Goal: Transaction & Acquisition: Purchase product/service

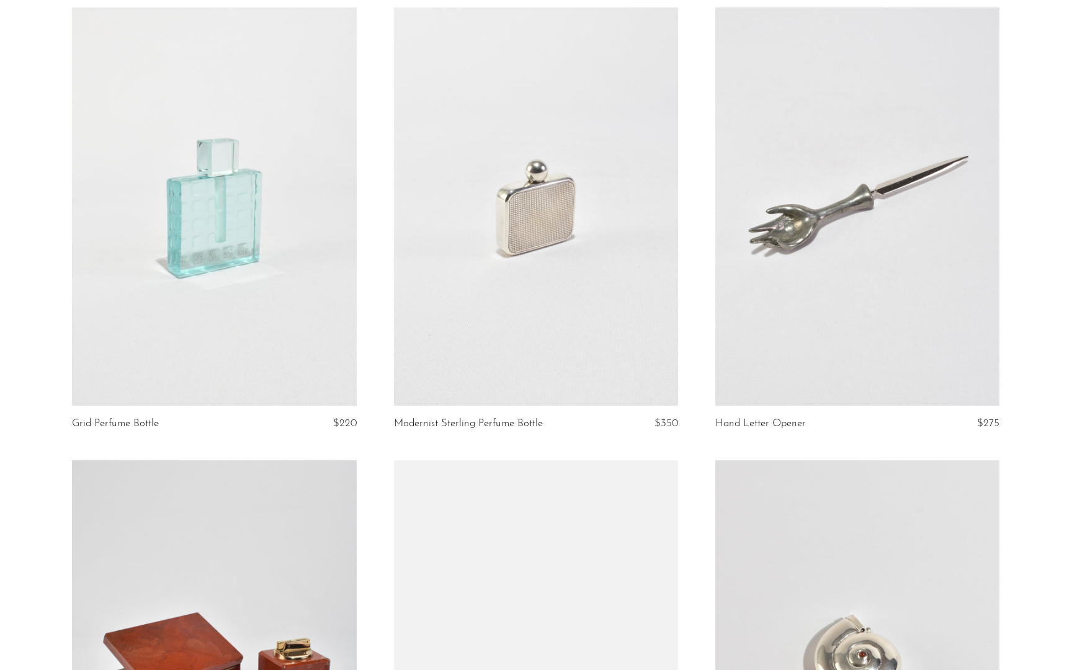
scroll to position [1466, 0]
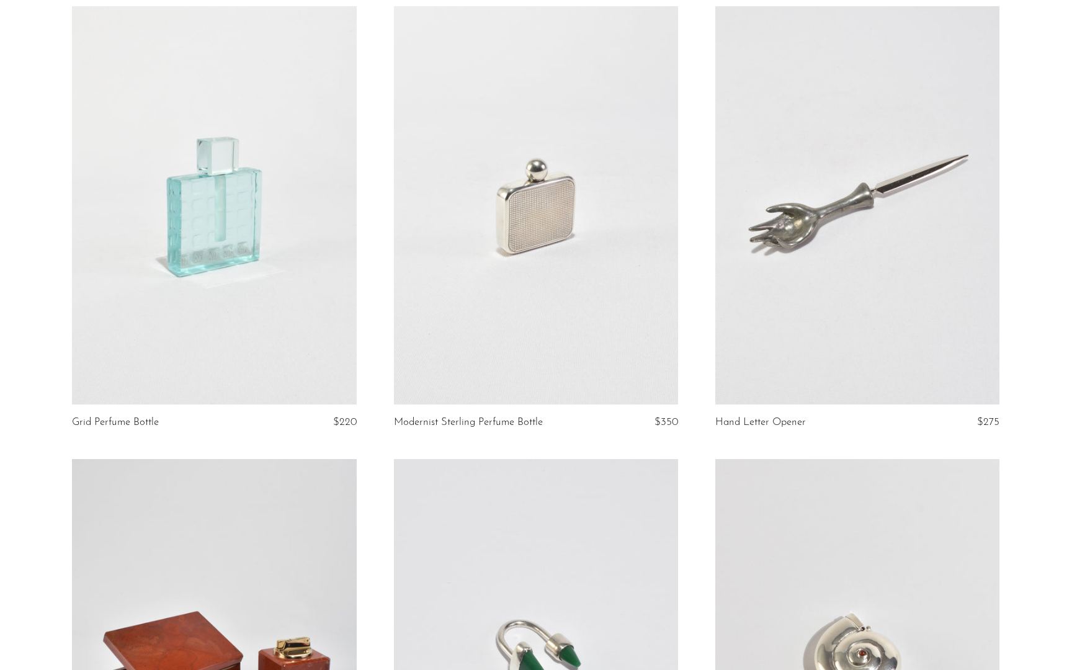
click at [492, 371] on link at bounding box center [536, 205] width 284 height 398
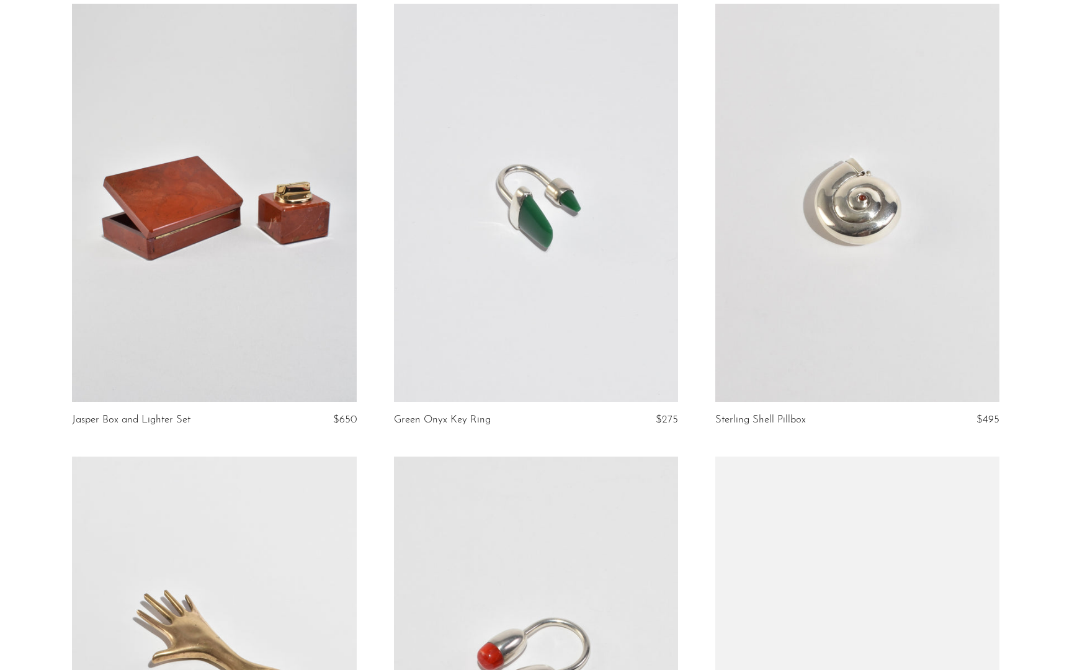
scroll to position [1922, 0]
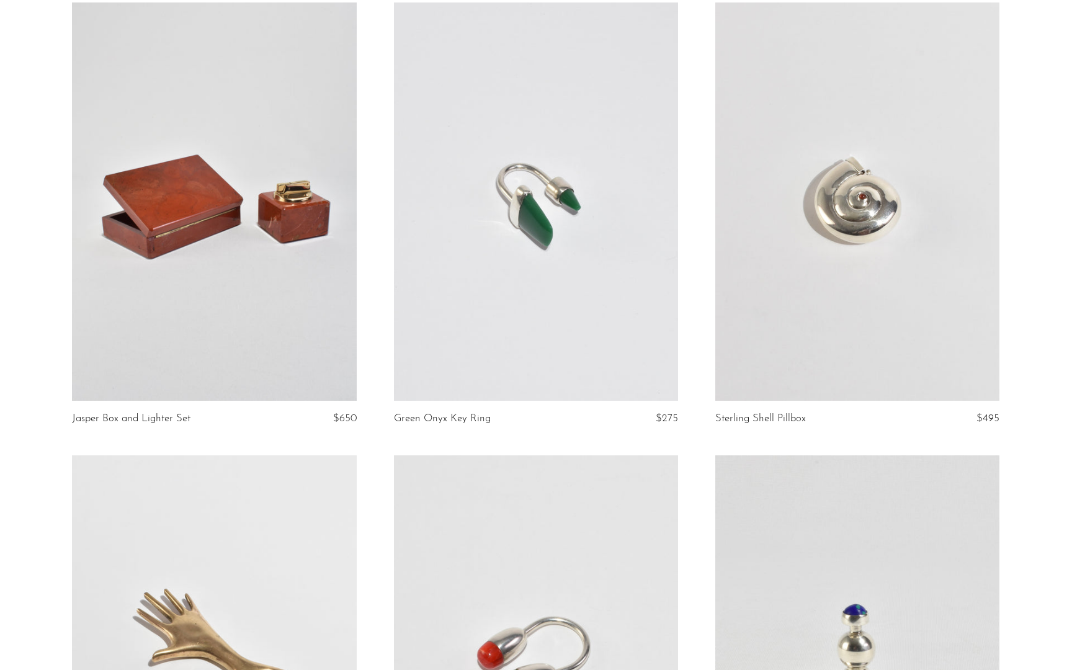
click at [239, 253] on link at bounding box center [214, 201] width 284 height 398
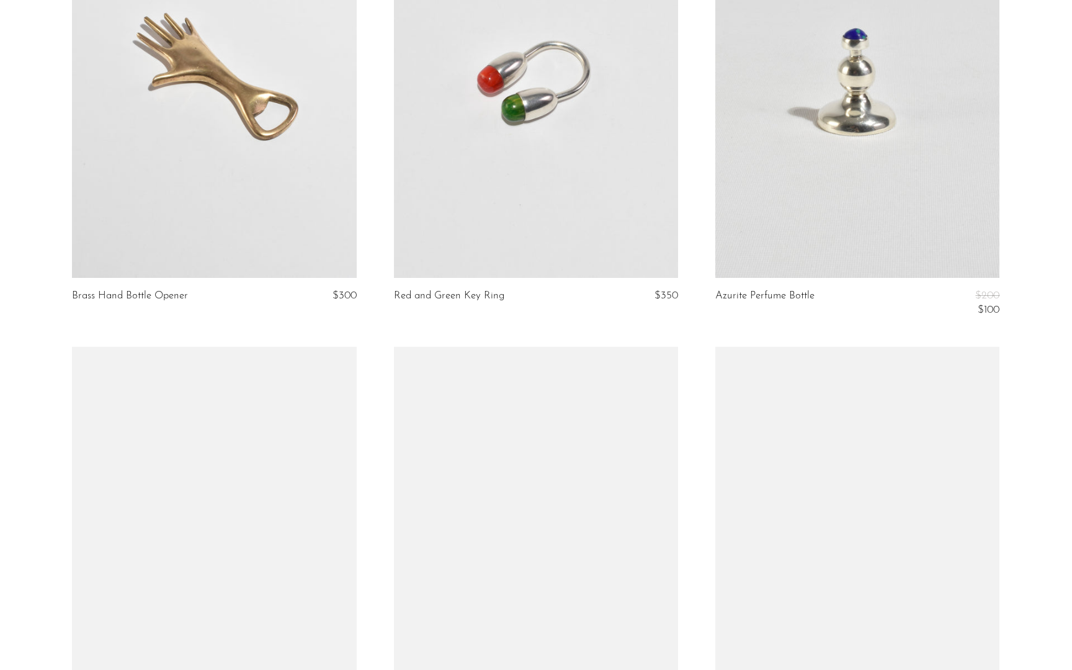
scroll to position [2497, 0]
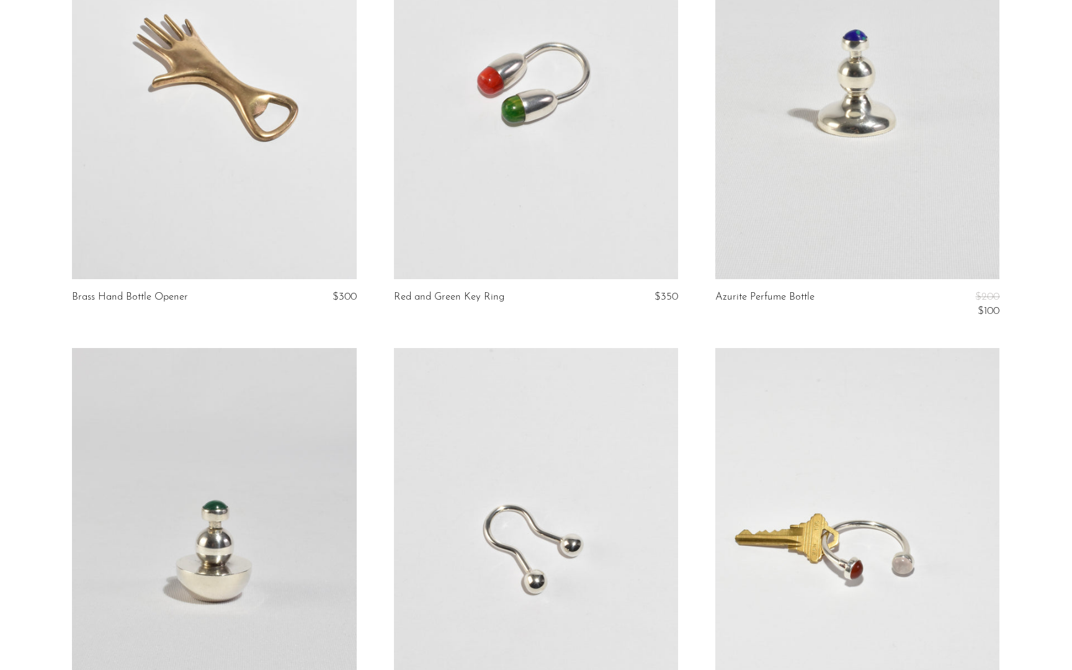
click at [244, 231] on link at bounding box center [214, 80] width 284 height 398
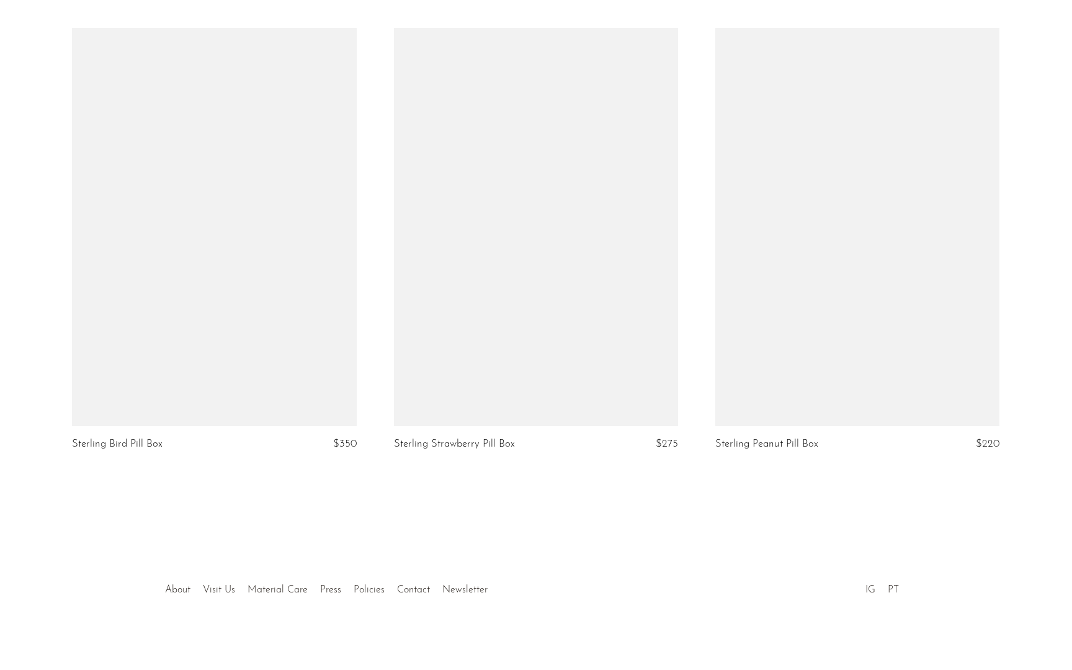
scroll to position [3736, 0]
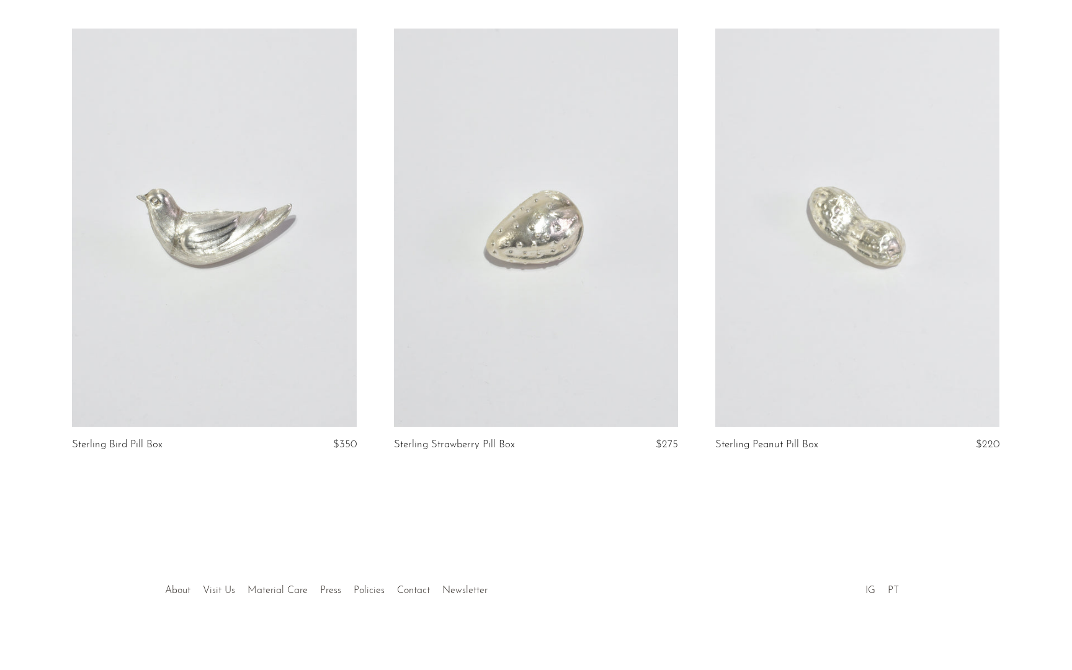
click at [280, 345] on link at bounding box center [214, 228] width 284 height 398
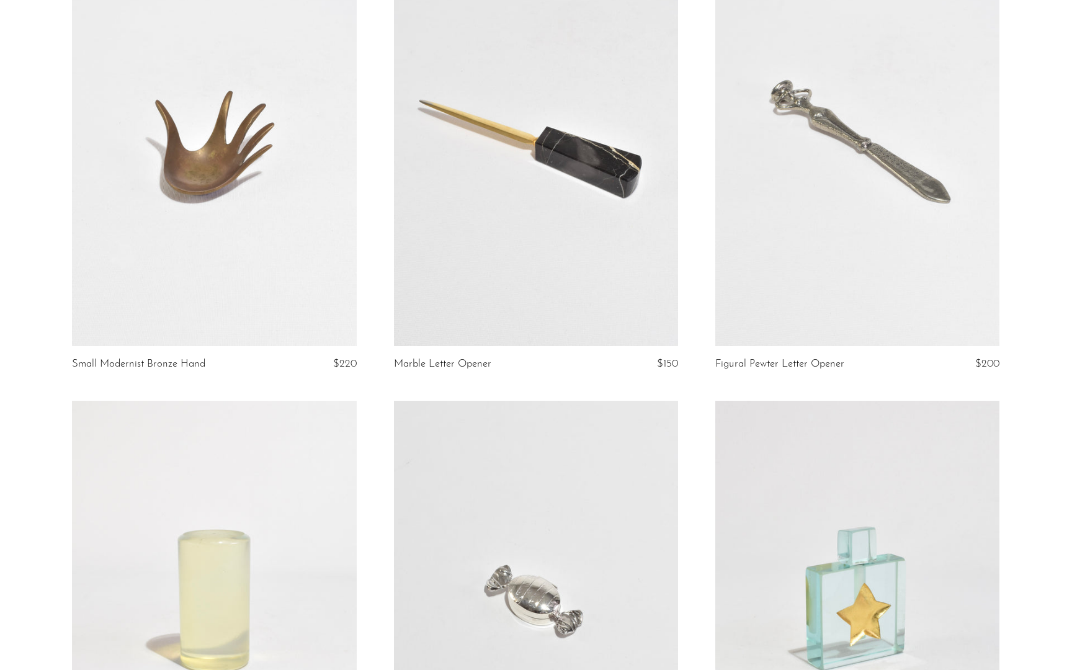
scroll to position [106, 0]
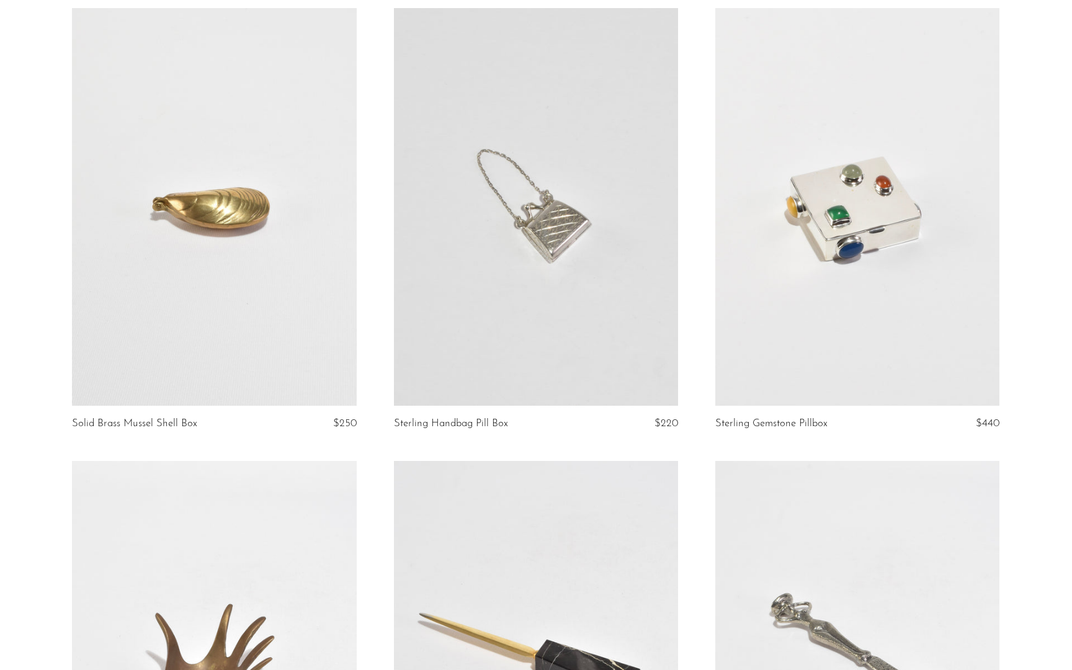
click at [793, 172] on link at bounding box center [857, 207] width 284 height 398
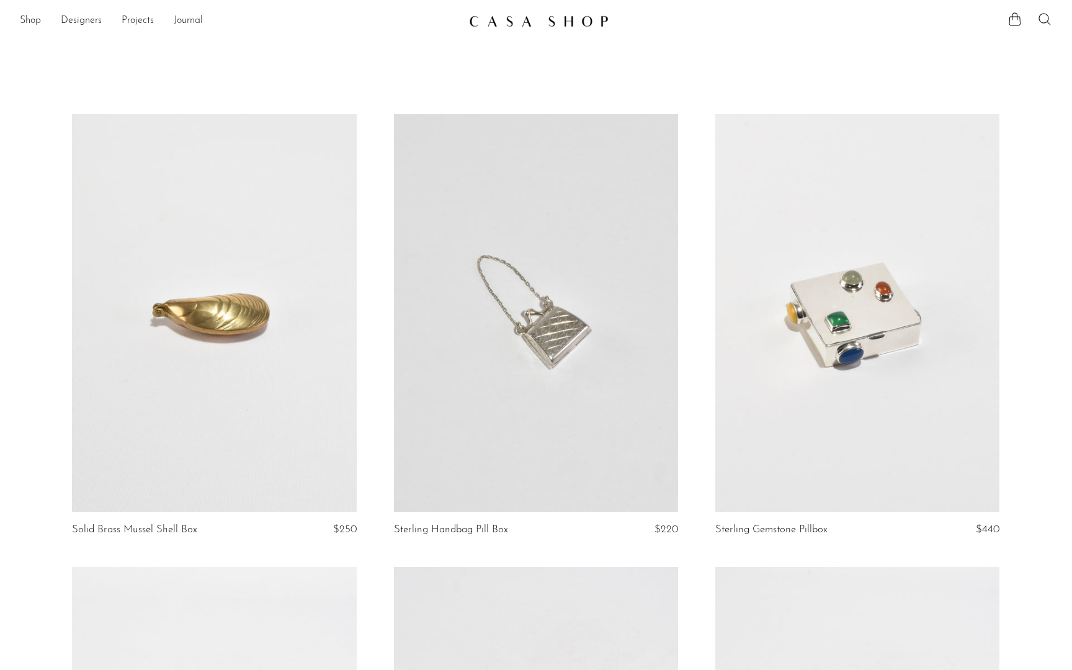
scroll to position [0, 0]
click at [25, 24] on link "Shop" at bounding box center [30, 21] width 21 height 16
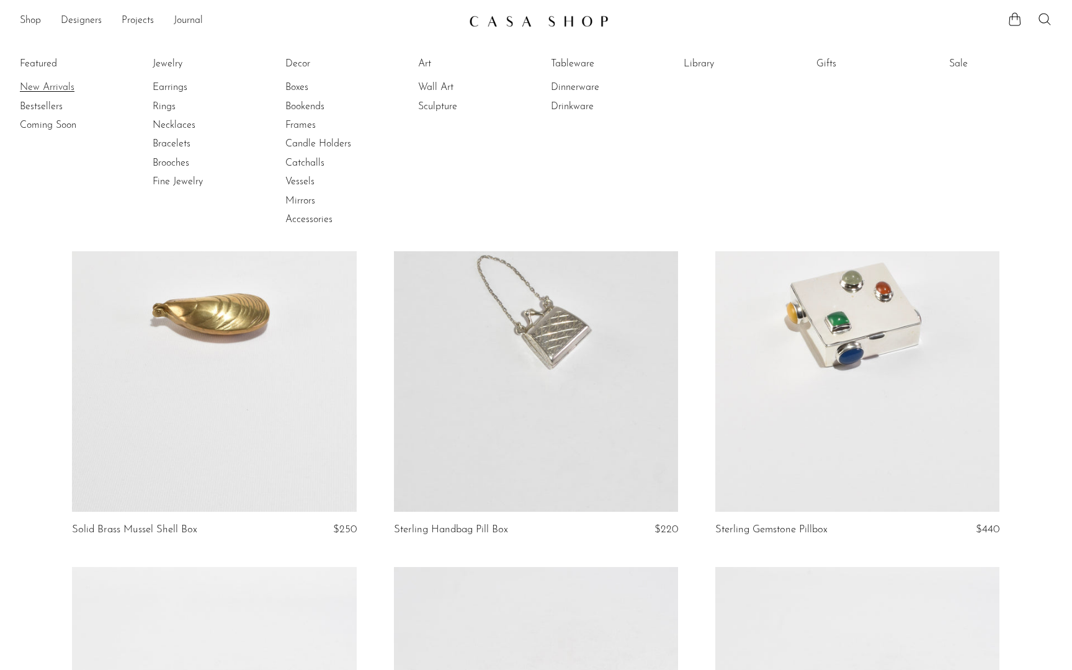
click at [34, 86] on link "New Arrivals" at bounding box center [66, 88] width 93 height 14
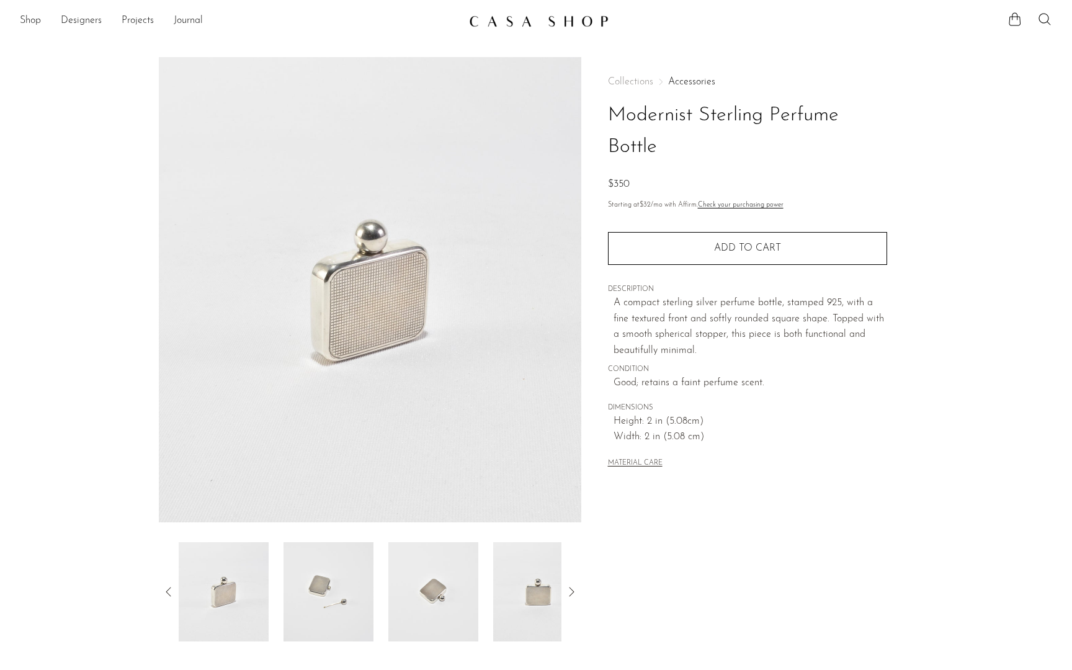
click at [350, 633] on img at bounding box center [328, 591] width 90 height 99
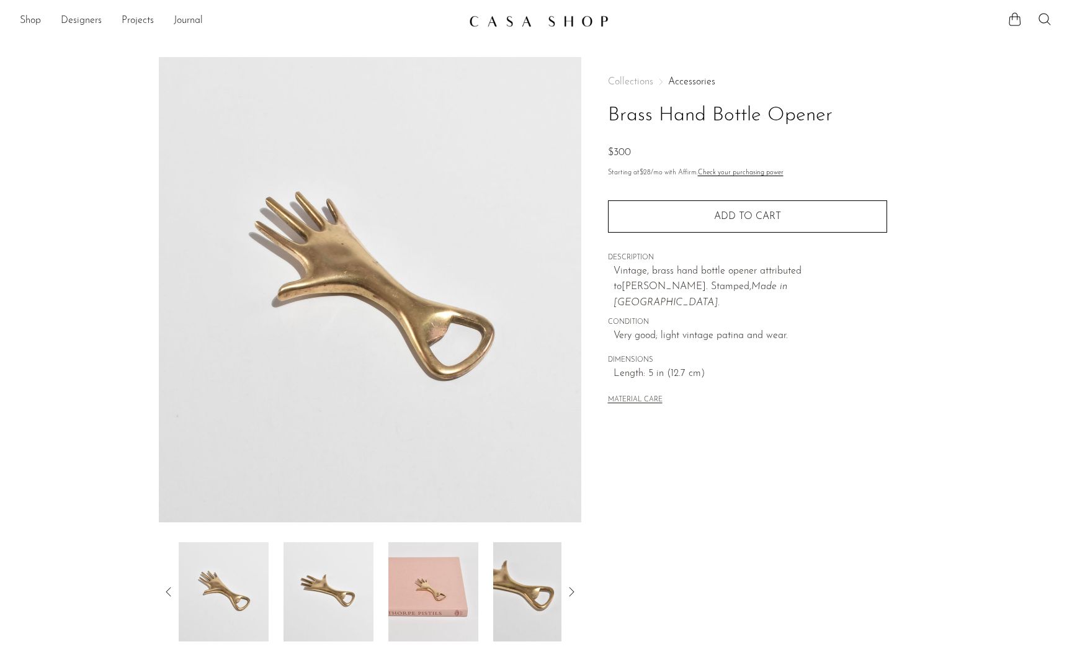
click at [321, 583] on img at bounding box center [328, 591] width 90 height 99
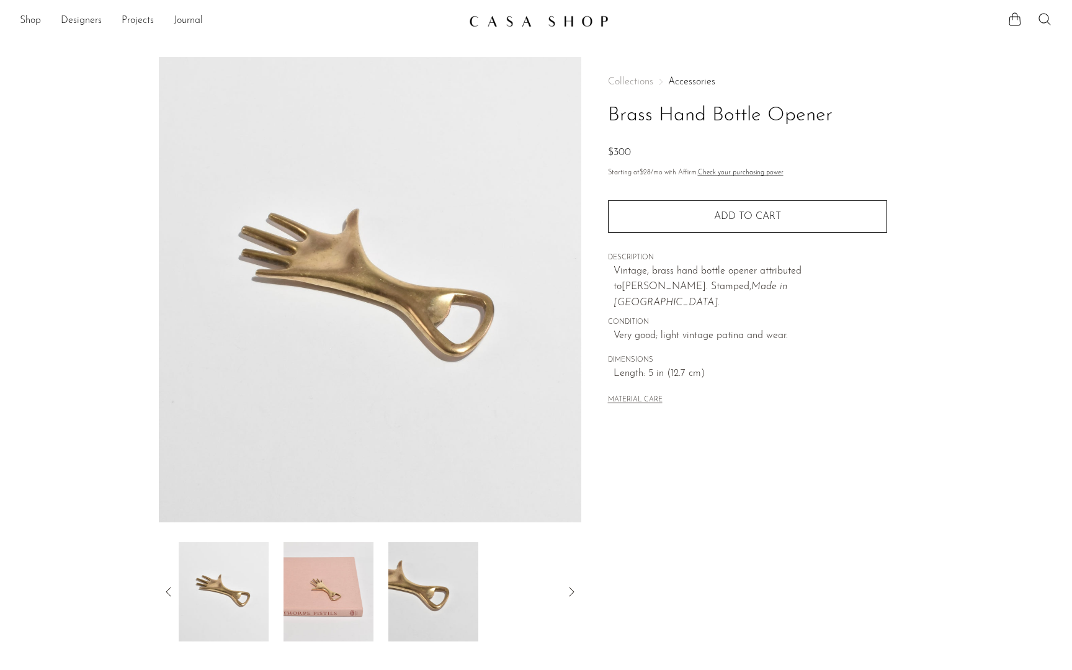
click at [412, 573] on img at bounding box center [433, 591] width 90 height 99
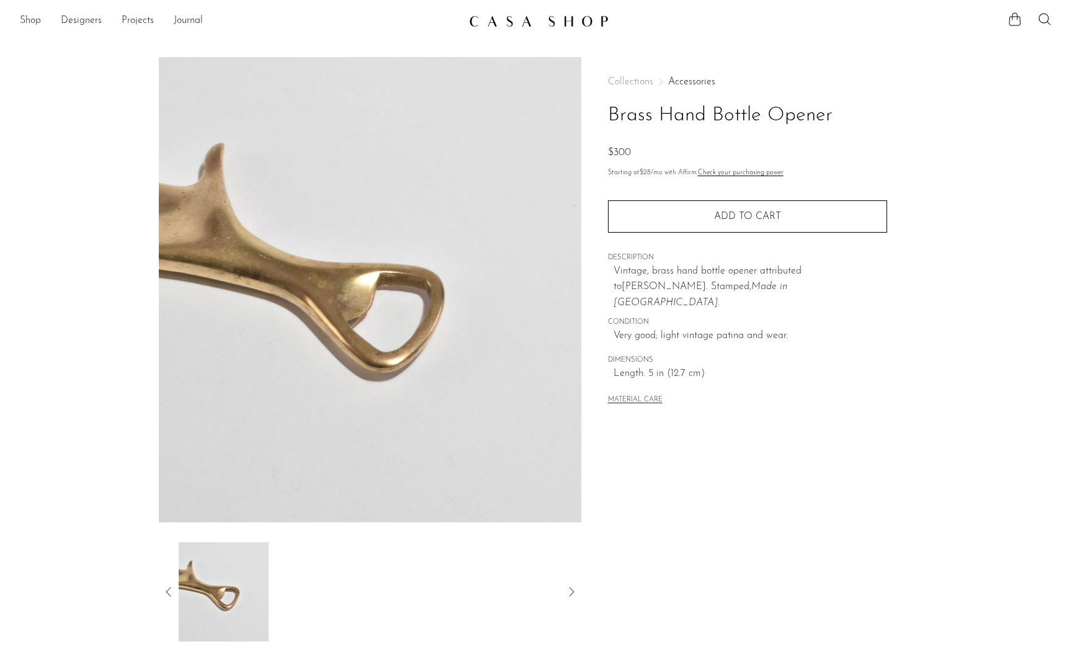
click at [166, 591] on icon at bounding box center [168, 591] width 15 height 15
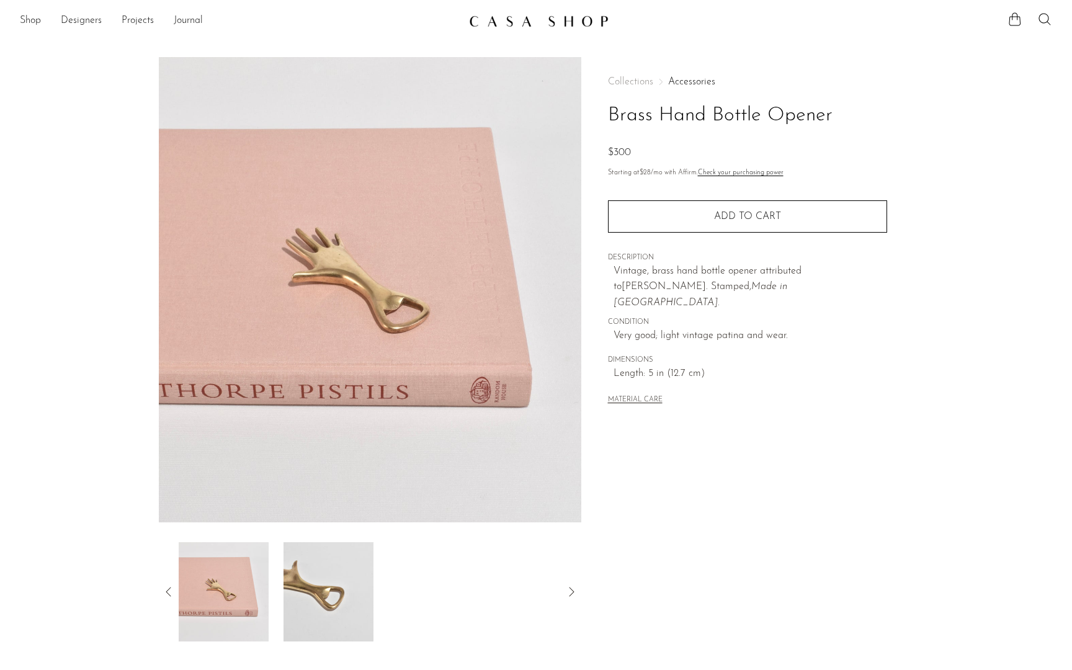
click at [238, 593] on img at bounding box center [224, 591] width 90 height 99
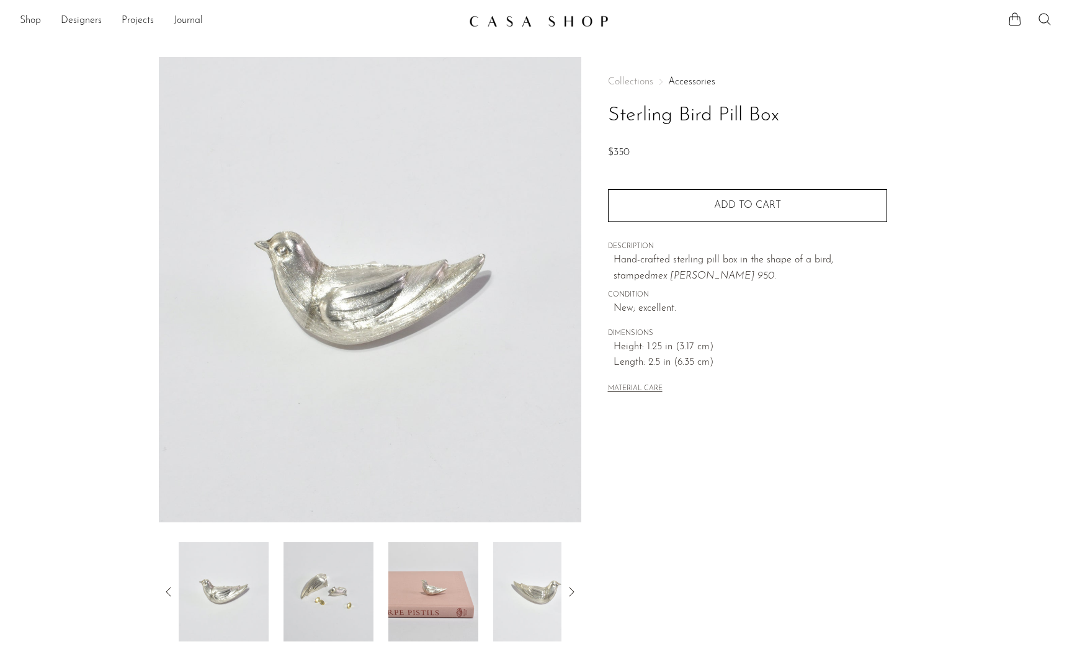
click at [363, 599] on img at bounding box center [328, 591] width 90 height 99
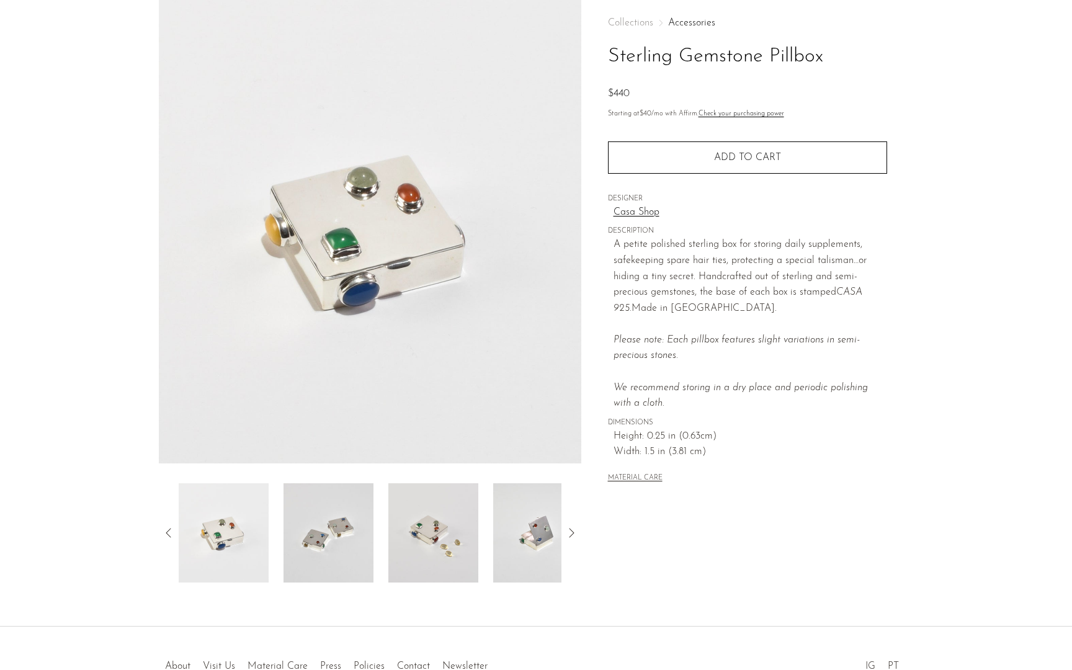
scroll to position [125, 0]
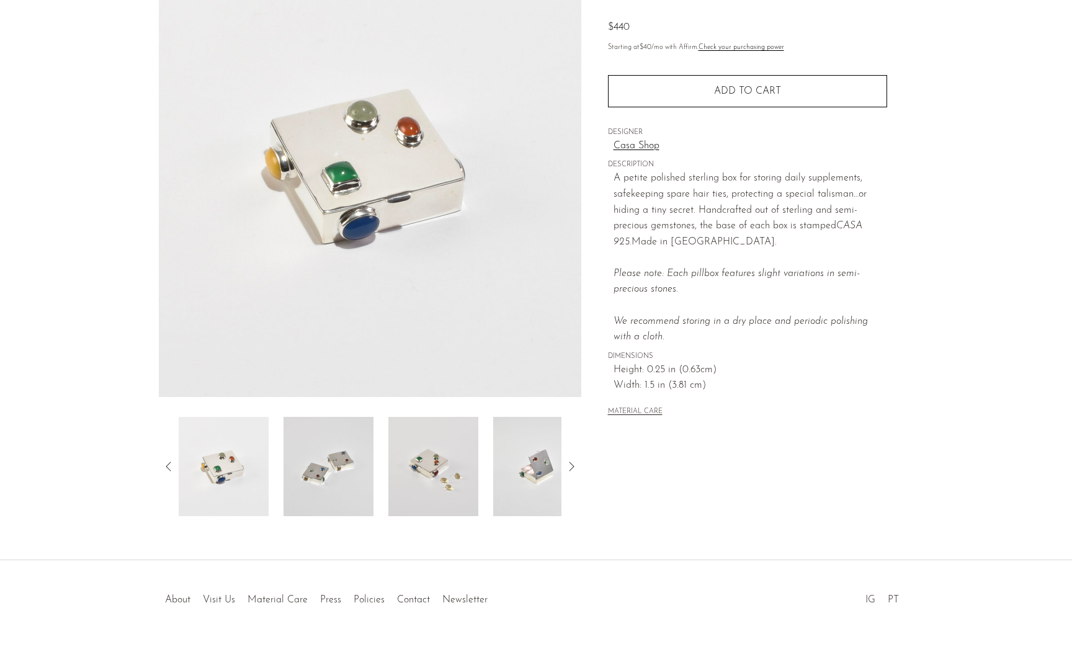
click at [421, 445] on img at bounding box center [433, 466] width 90 height 99
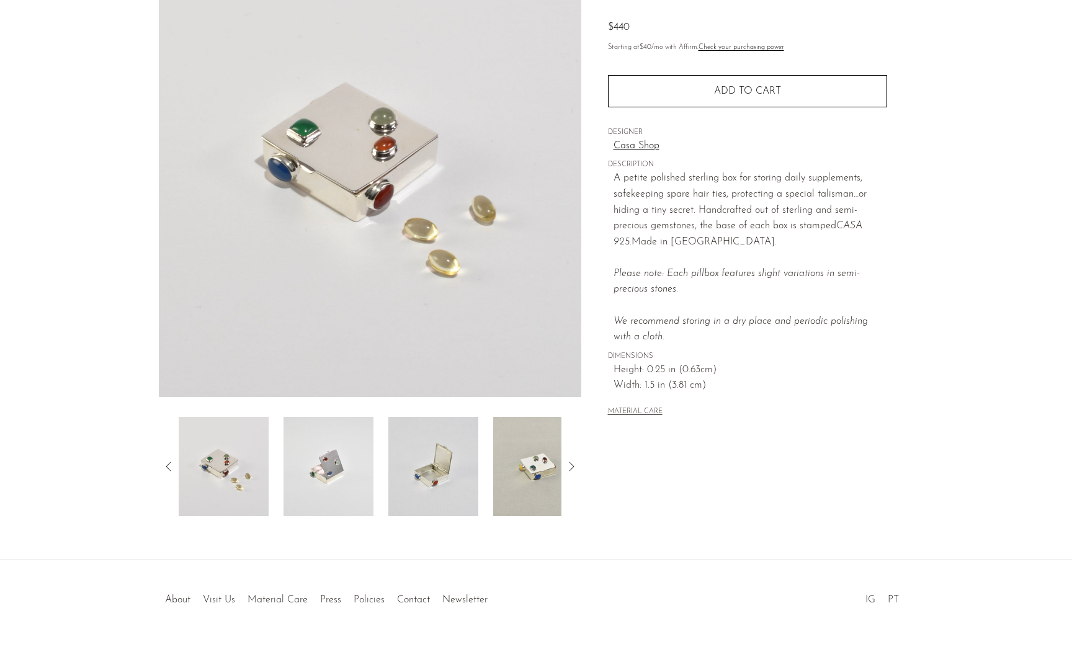
click at [480, 465] on div at bounding box center [370, 466] width 383 height 99
click at [402, 460] on img at bounding box center [433, 466] width 90 height 99
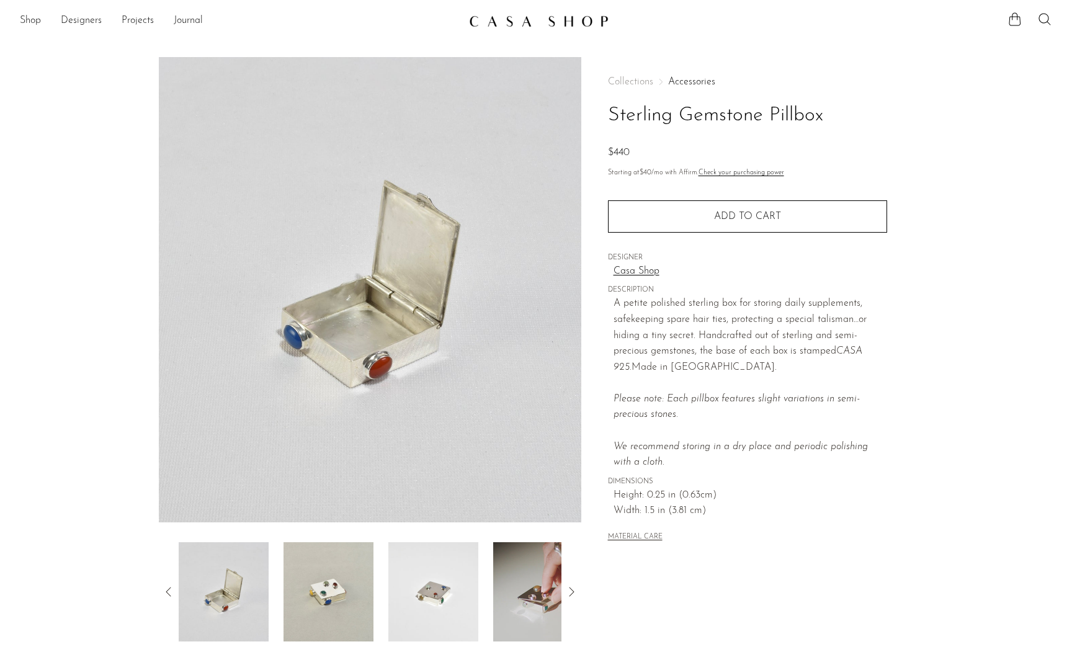
scroll to position [-1, 0]
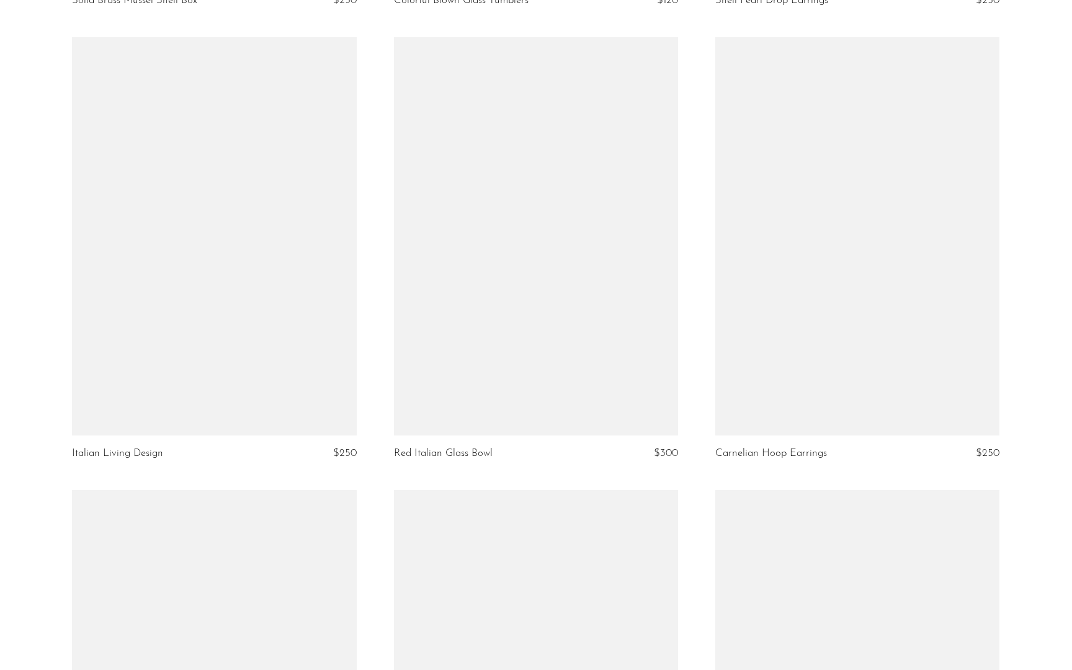
scroll to position [1445, 0]
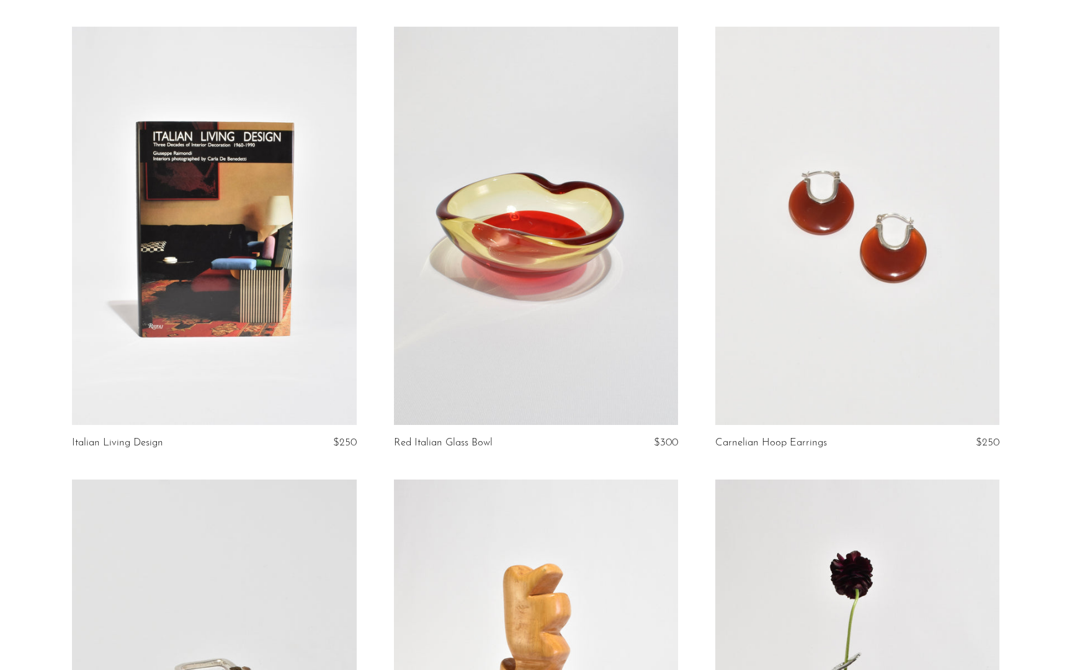
click at [536, 412] on link at bounding box center [536, 226] width 284 height 398
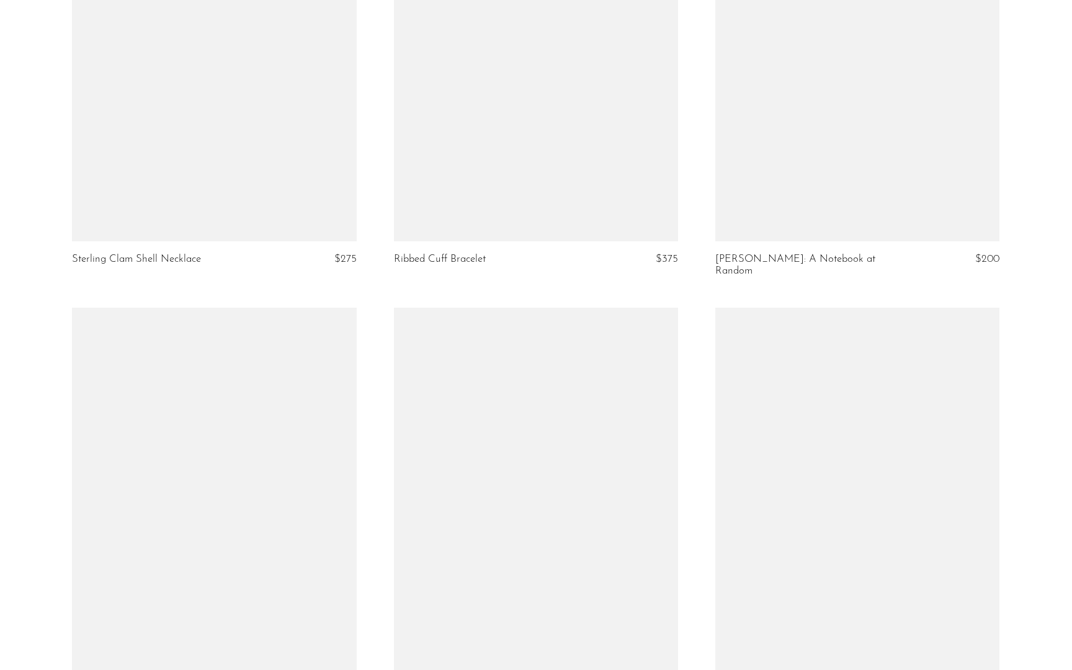
scroll to position [3945, 0]
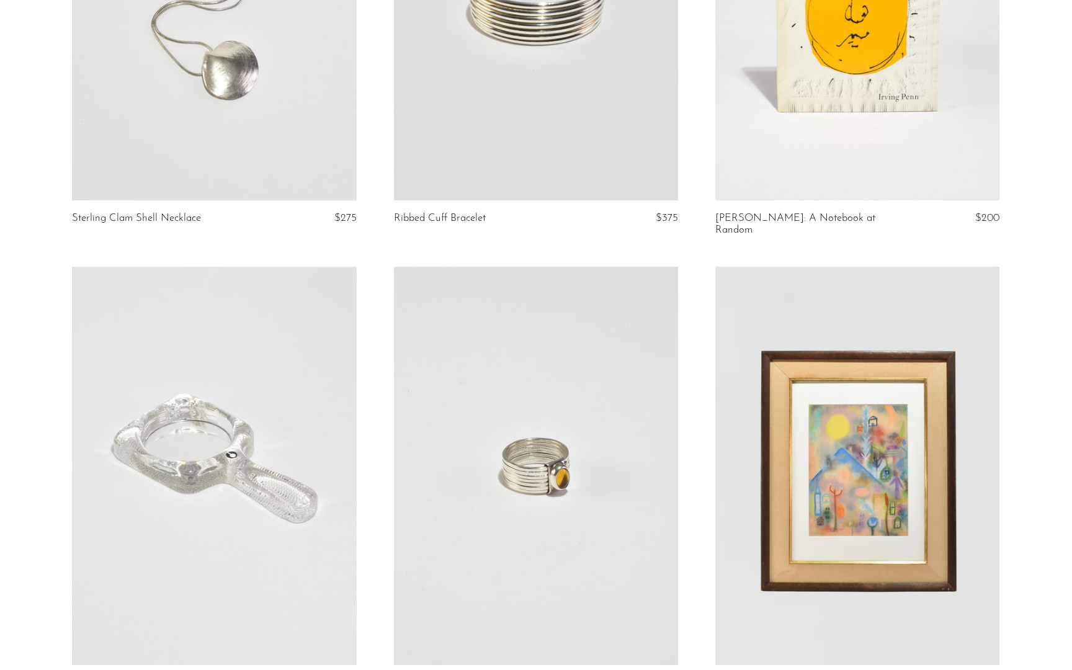
click at [771, 105] on link at bounding box center [857, 1] width 284 height 398
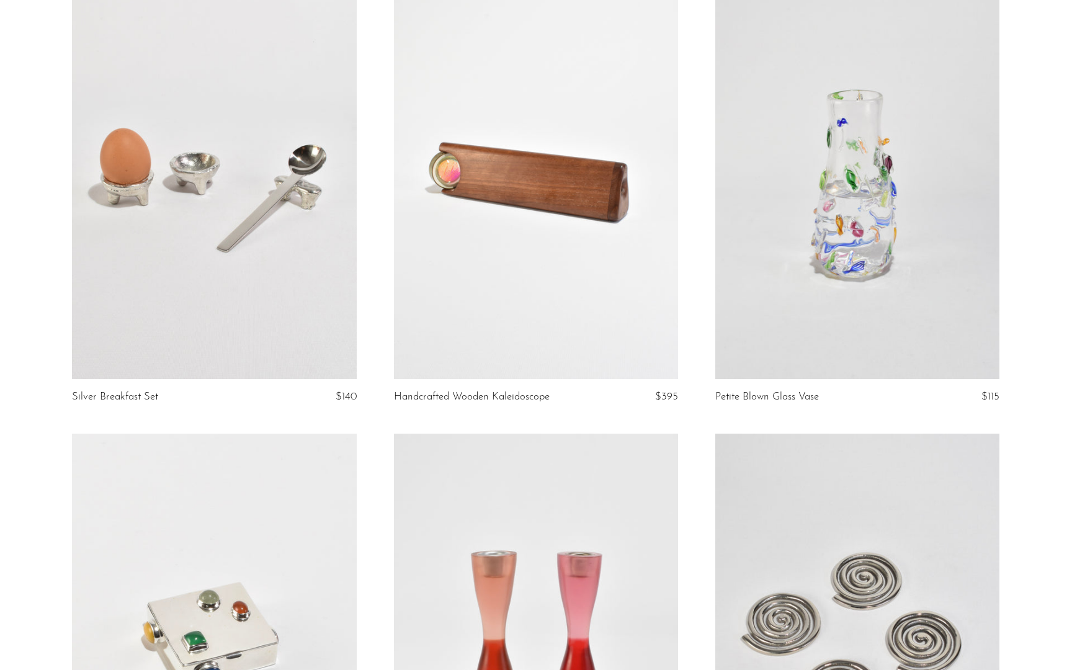
scroll to position [4586, 0]
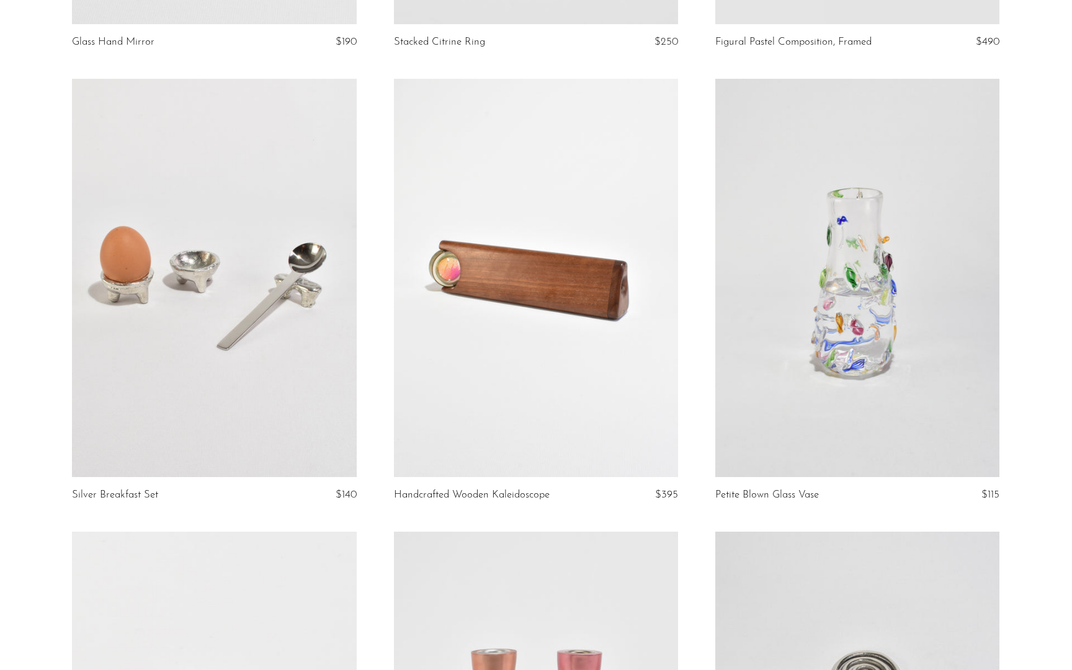
click at [512, 324] on link at bounding box center [536, 278] width 284 height 398
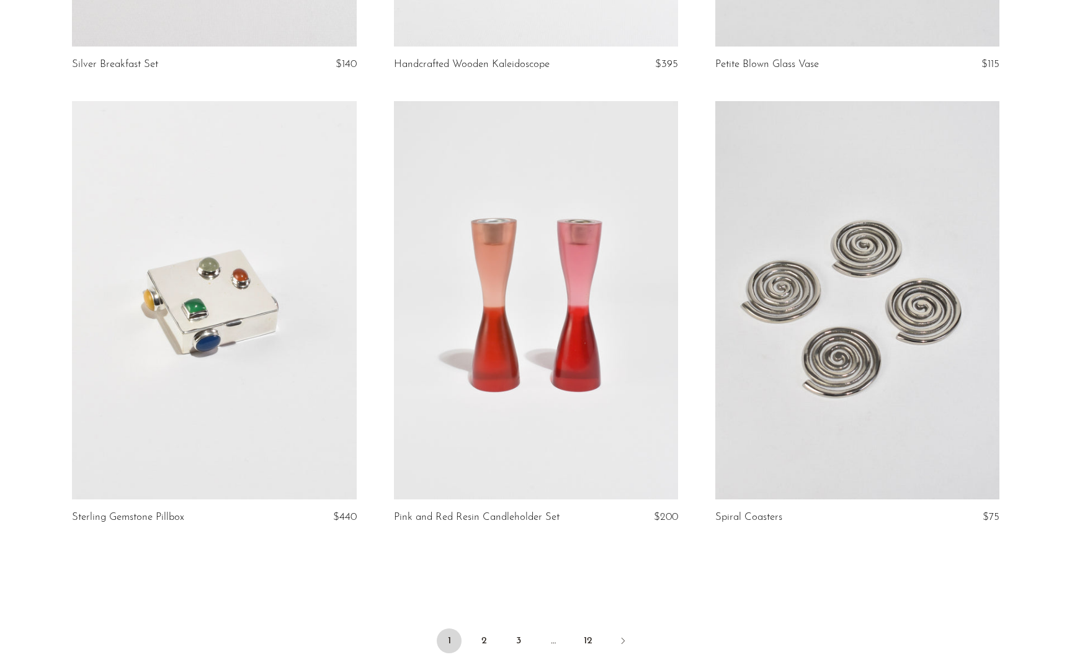
scroll to position [5162, 0]
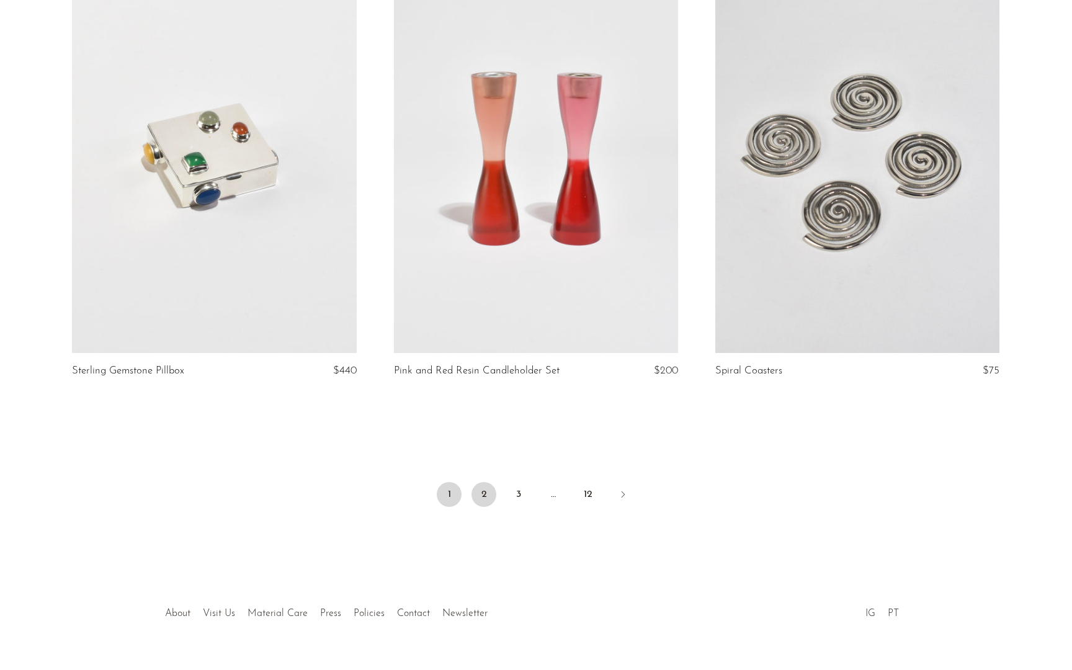
click at [478, 482] on link "2" at bounding box center [483, 494] width 25 height 25
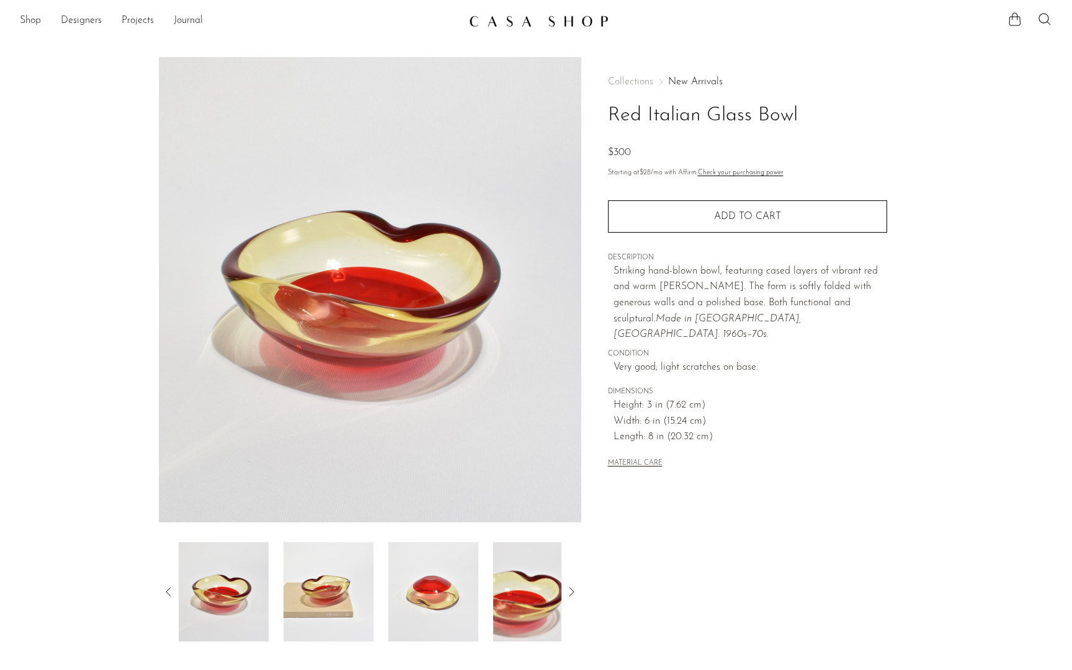
click at [333, 616] on img at bounding box center [328, 591] width 90 height 99
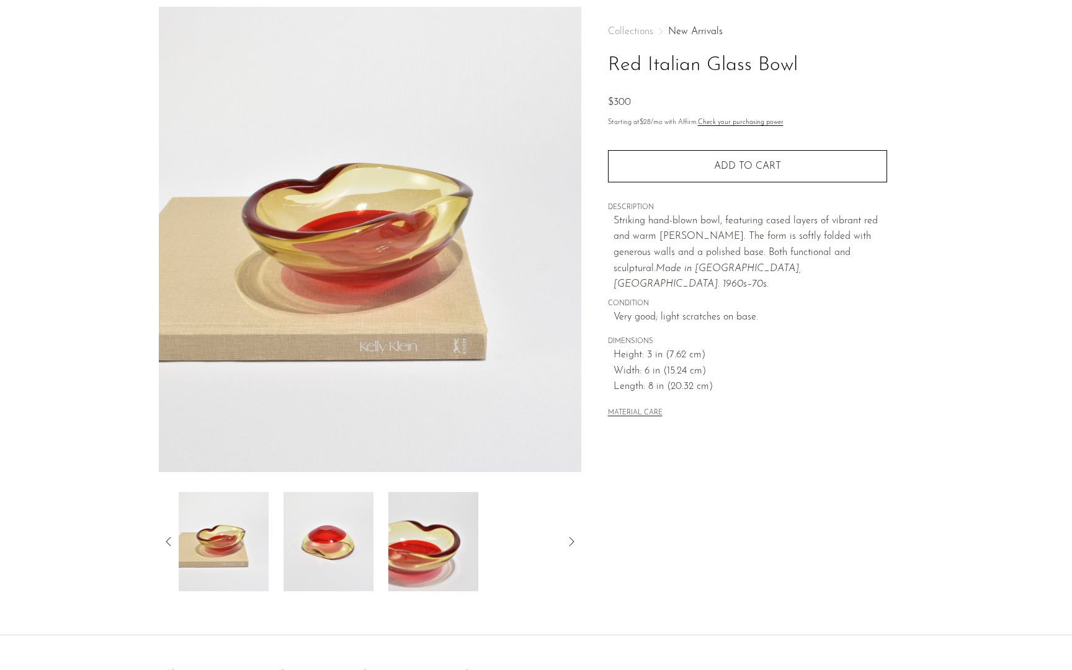
scroll to position [48, 0]
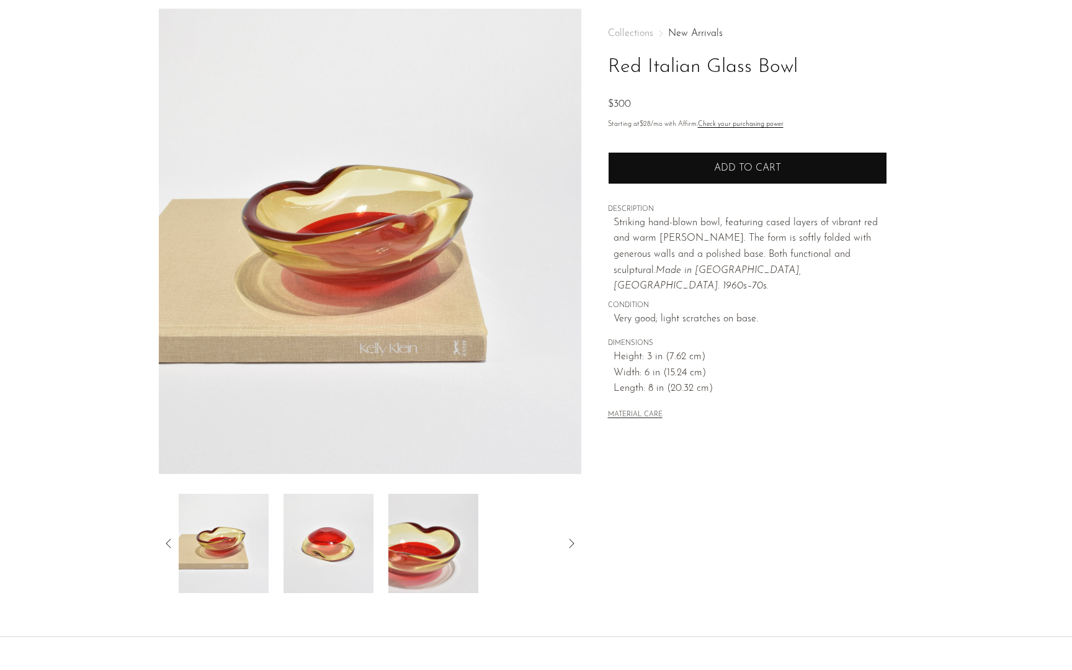
click at [765, 170] on span "Add to cart" at bounding box center [747, 168] width 67 height 10
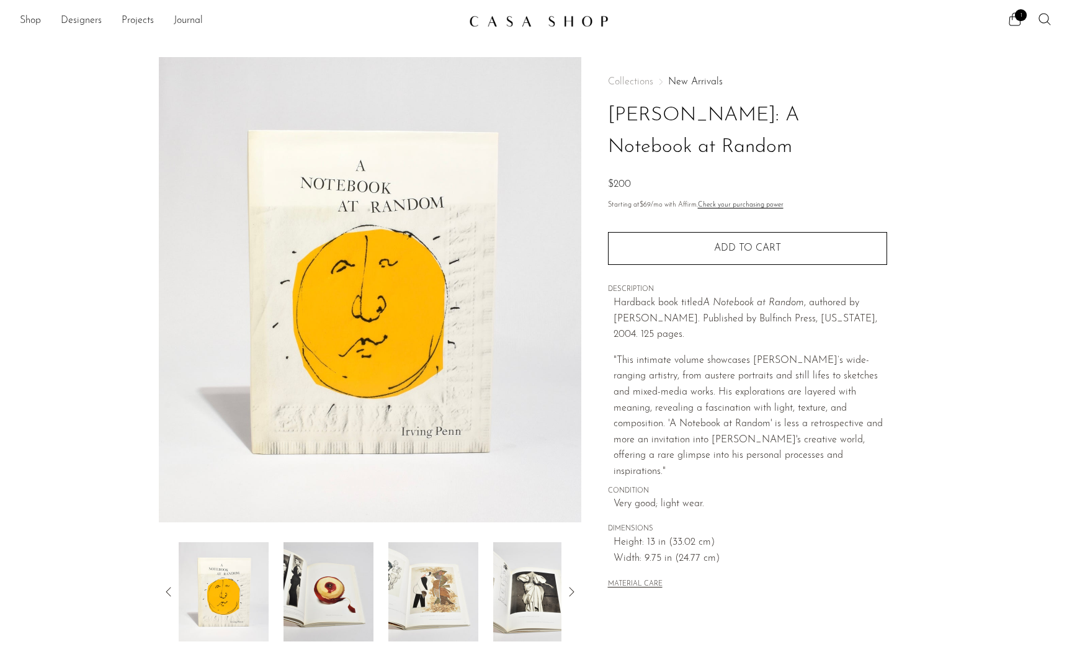
click at [326, 592] on img at bounding box center [328, 591] width 90 height 99
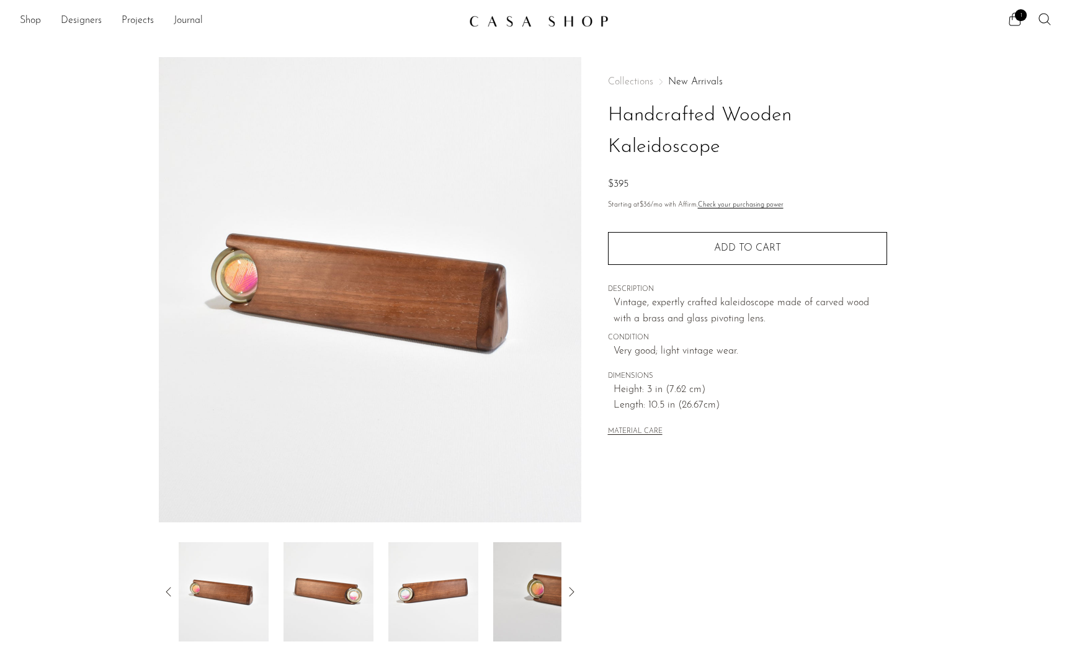
click at [569, 593] on icon at bounding box center [571, 591] width 15 height 15
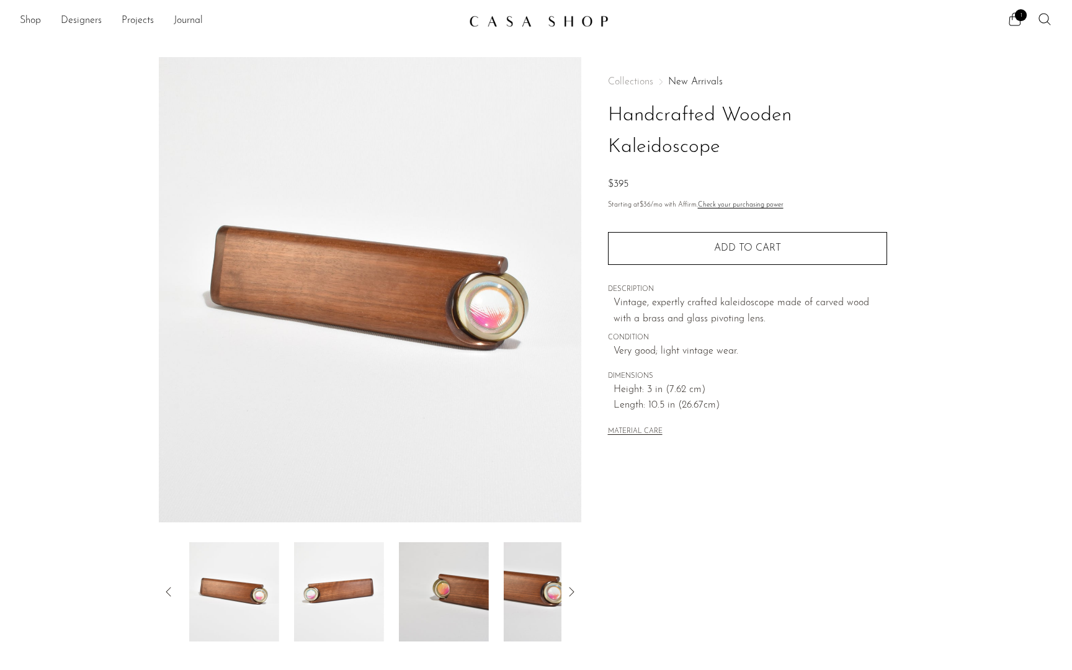
click at [569, 593] on icon at bounding box center [571, 591] width 15 height 15
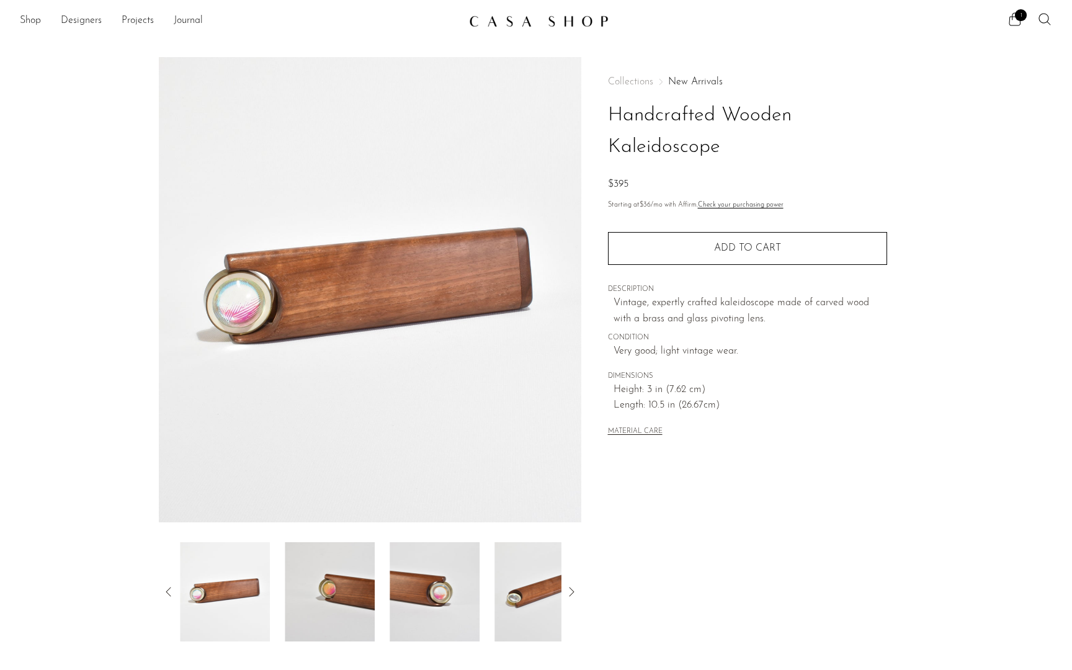
click at [569, 593] on icon at bounding box center [571, 591] width 15 height 15
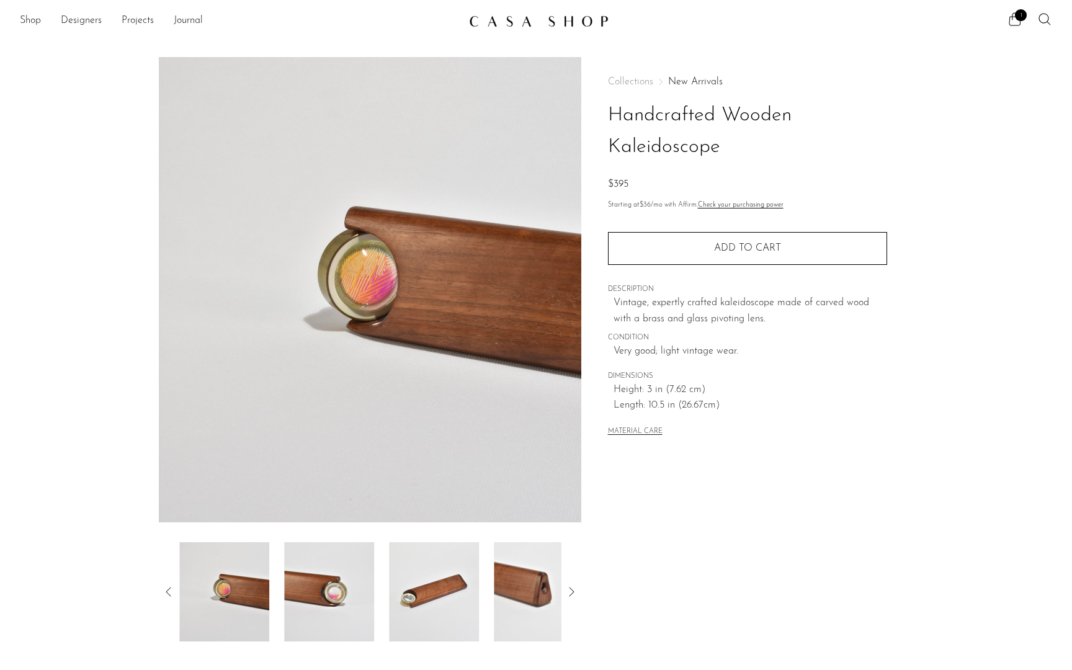
click at [569, 593] on icon at bounding box center [571, 591] width 15 height 15
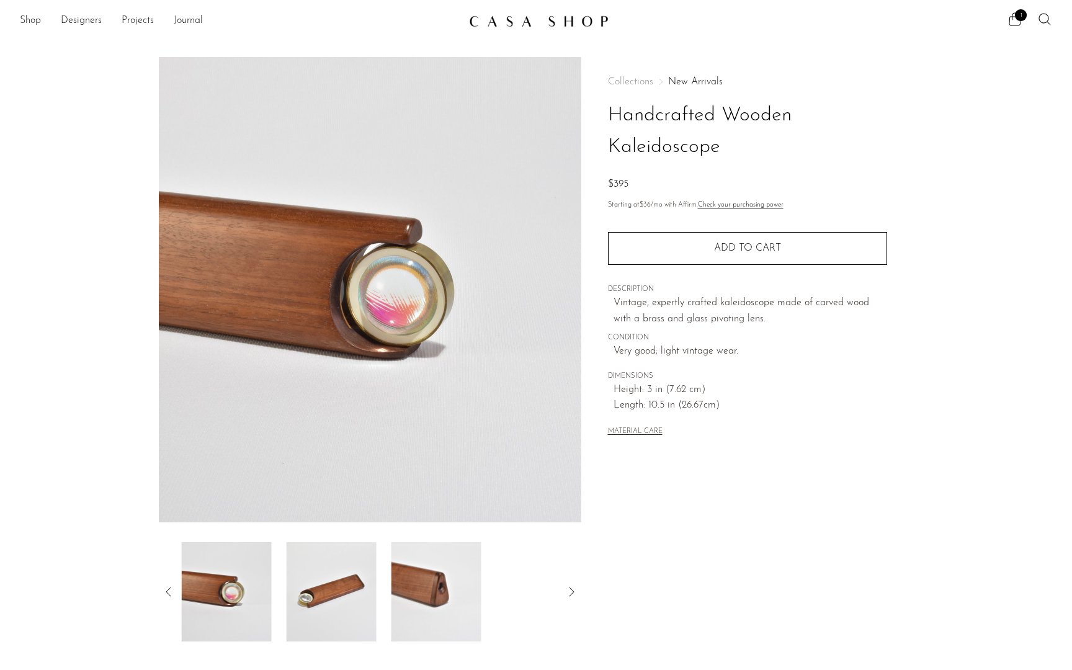
click at [569, 593] on icon at bounding box center [571, 591] width 15 height 15
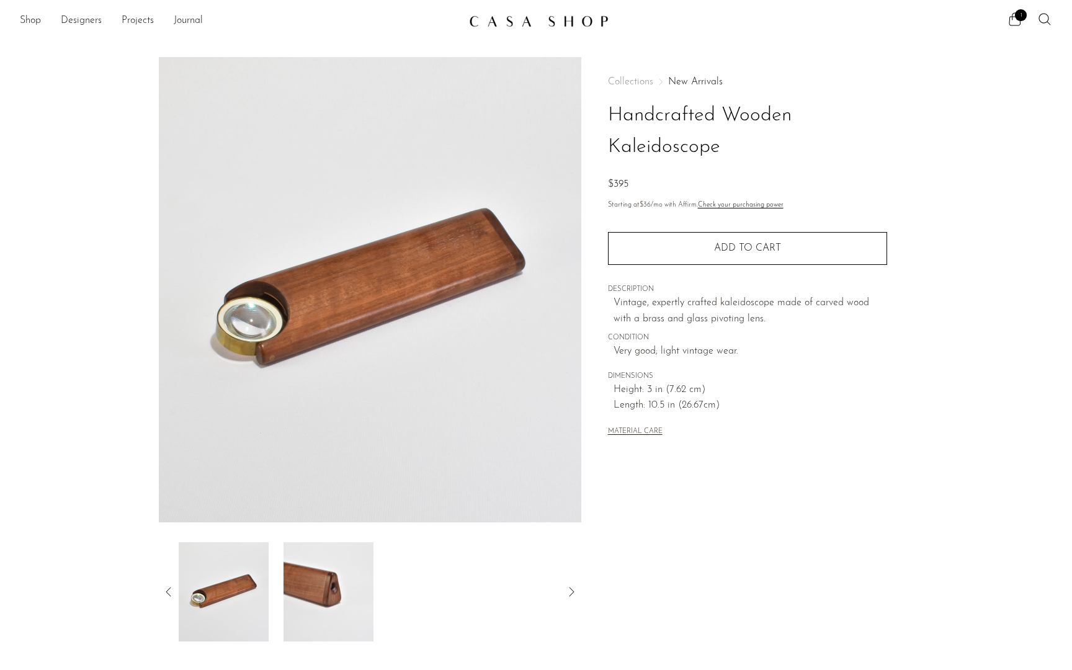
click at [571, 592] on icon at bounding box center [571, 591] width 15 height 15
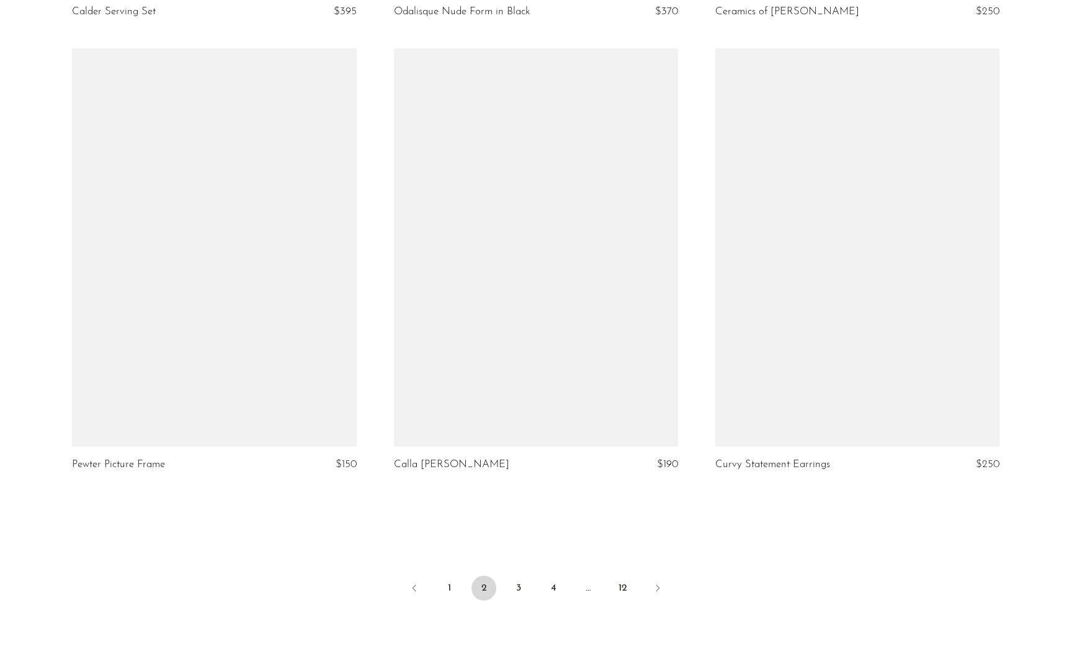
scroll to position [5084, 0]
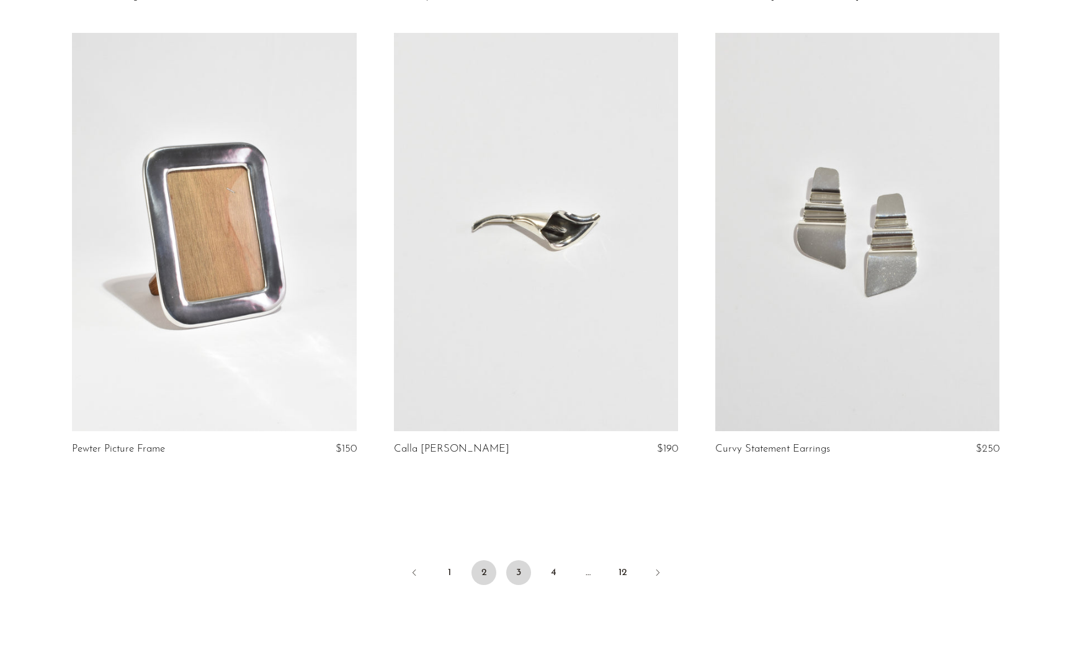
click at [522, 572] on link "3" at bounding box center [518, 572] width 25 height 25
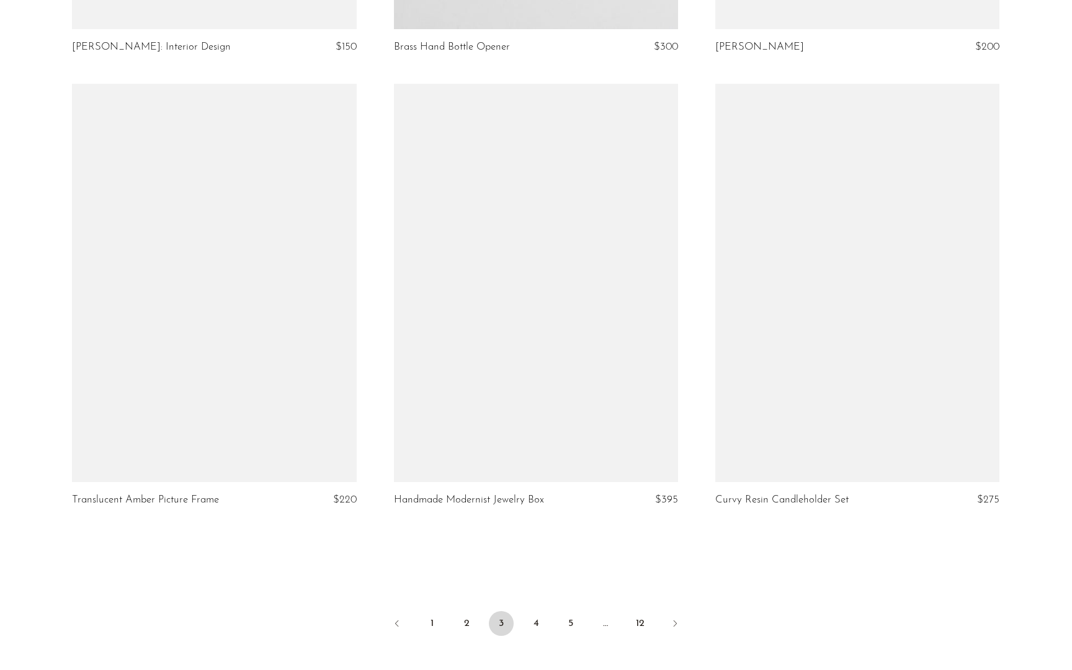
scroll to position [5137, 0]
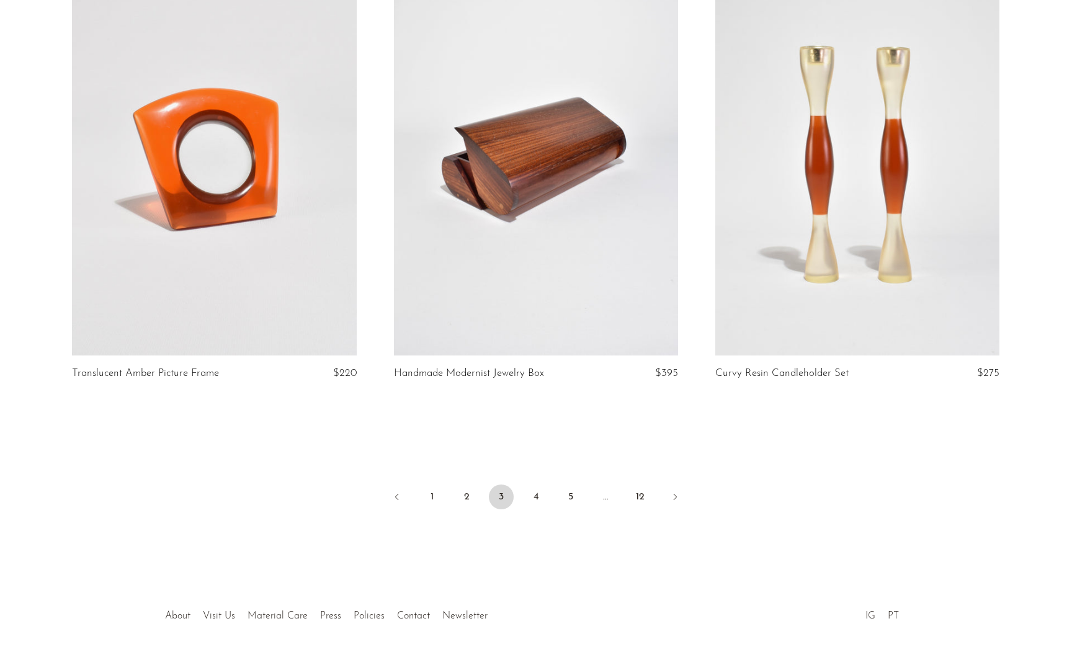
click at [247, 296] on link at bounding box center [214, 156] width 284 height 398
click at [536, 492] on link "4" at bounding box center [535, 496] width 25 height 25
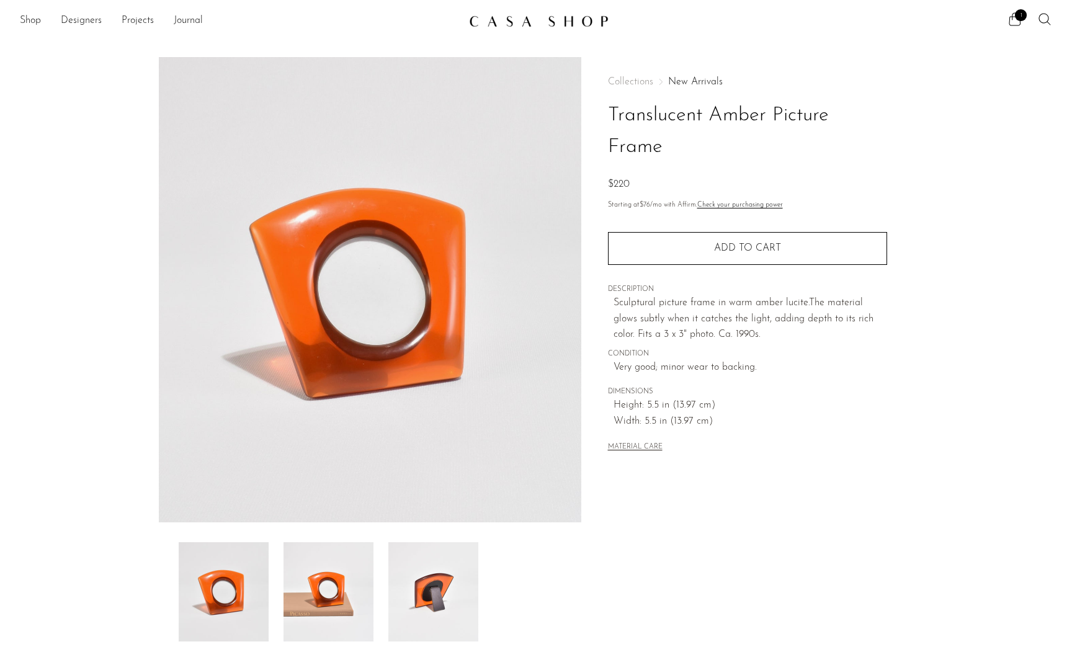
click at [321, 568] on img at bounding box center [328, 591] width 90 height 99
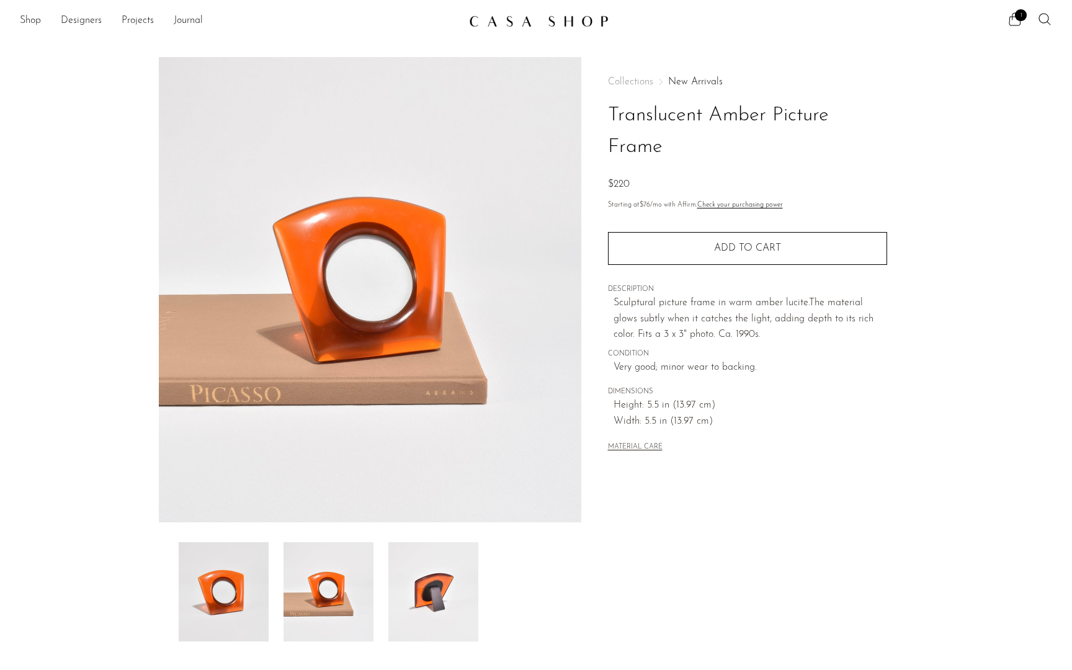
click at [433, 579] on img at bounding box center [433, 591] width 90 height 99
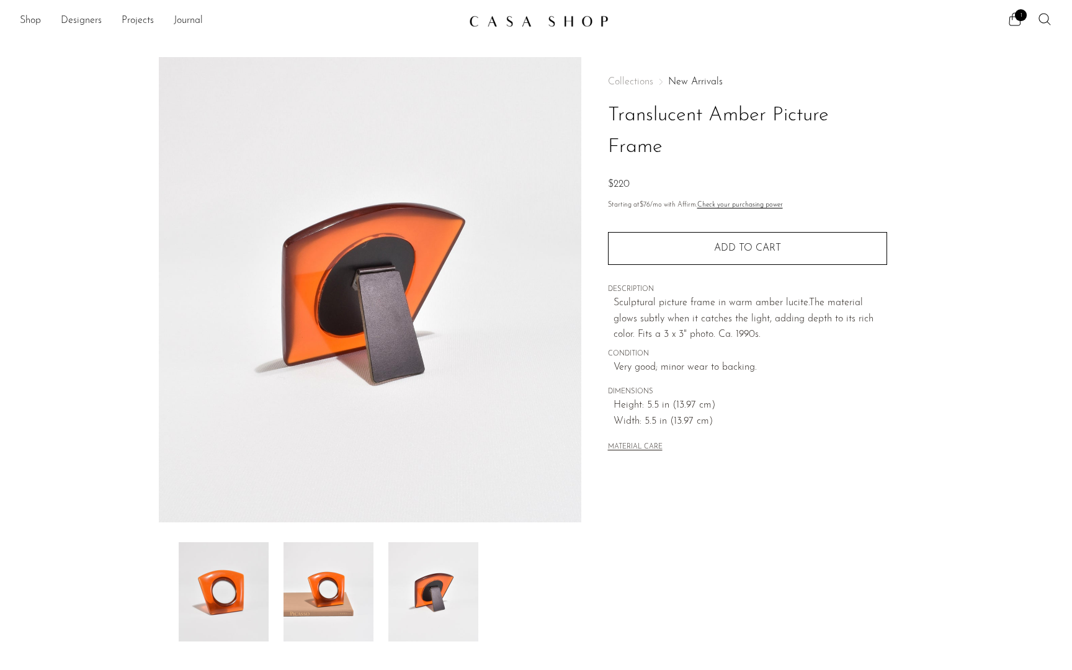
click at [227, 608] on img at bounding box center [224, 591] width 90 height 99
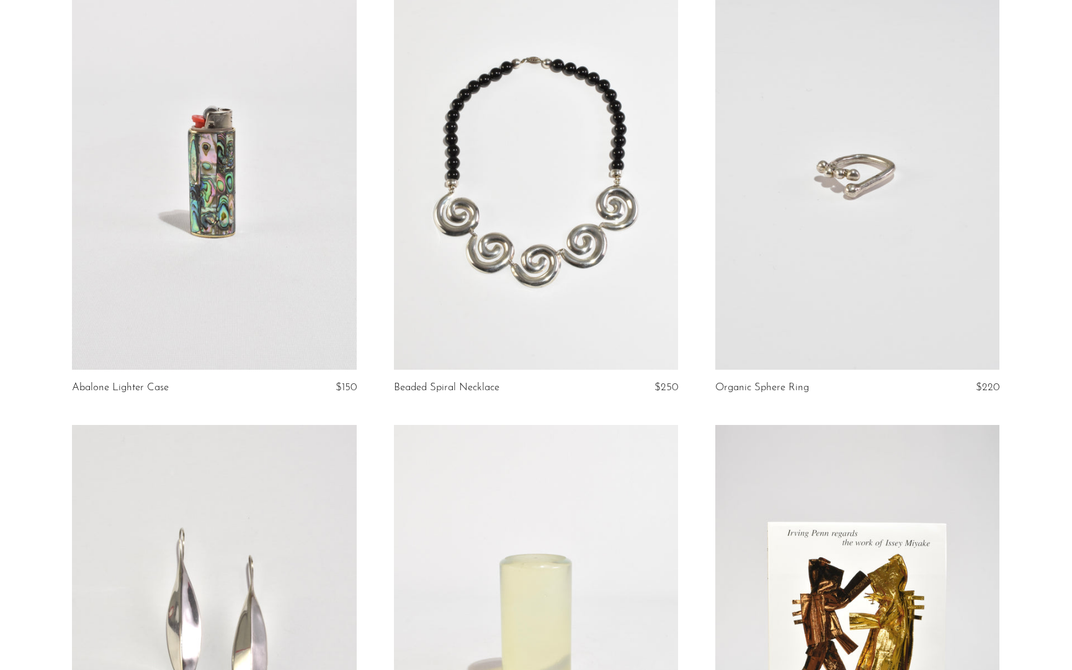
scroll to position [146, 0]
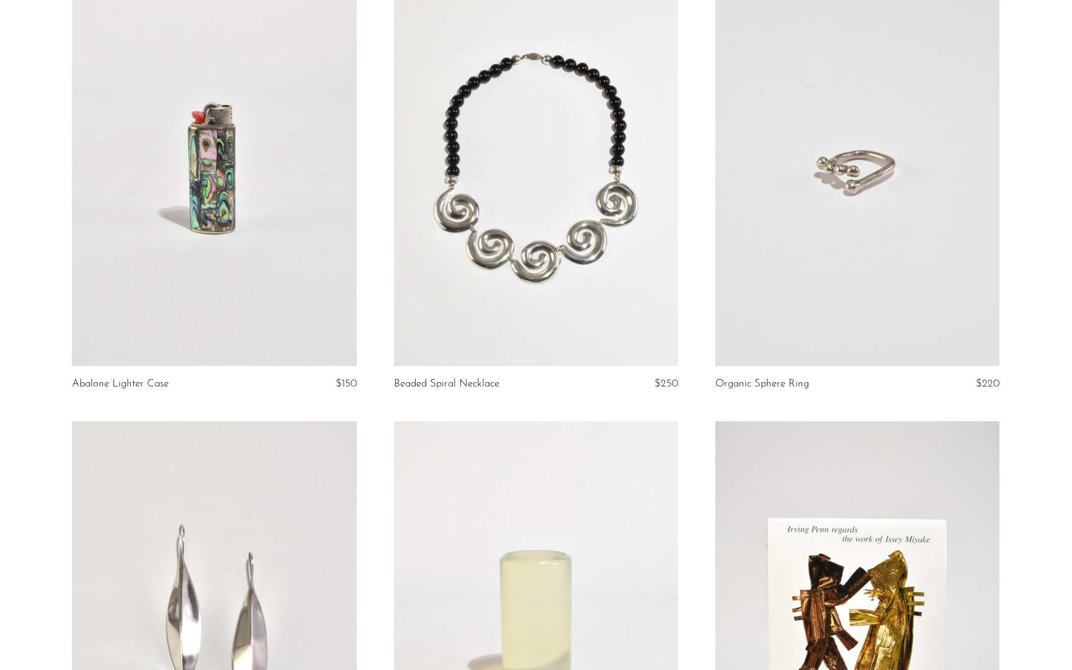
click at [221, 323] on link at bounding box center [214, 167] width 284 height 398
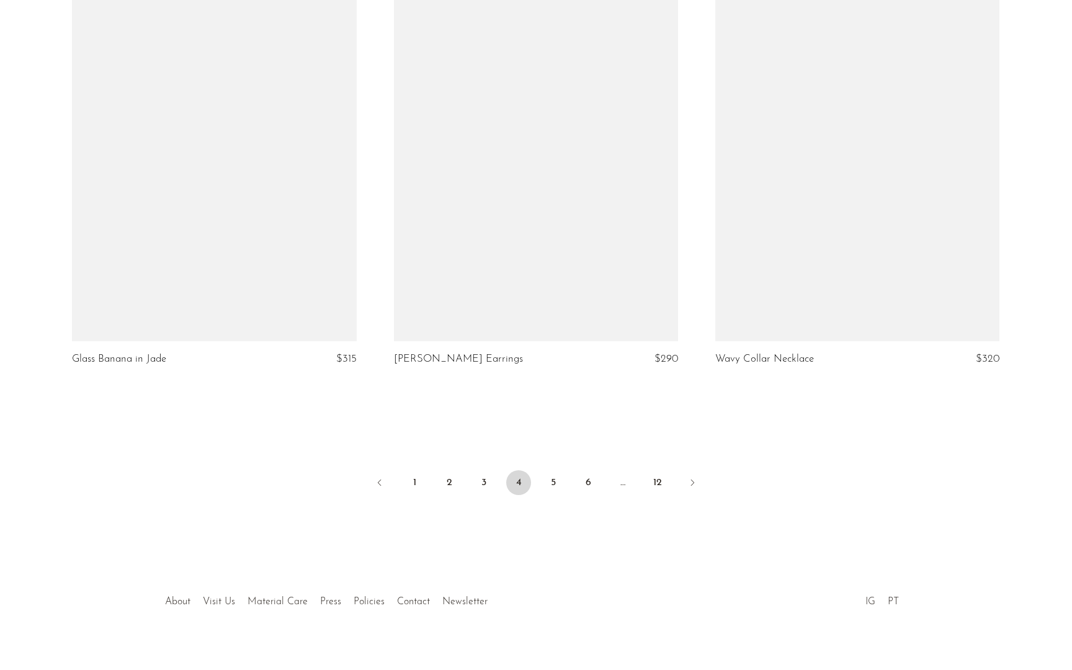
scroll to position [5174, 0]
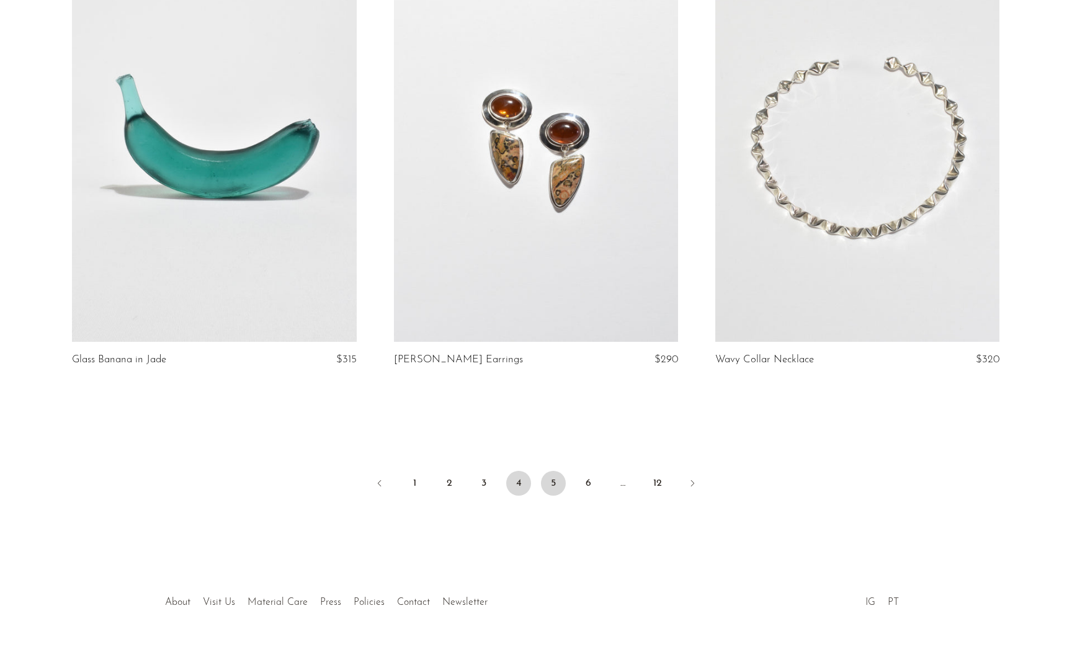
click at [551, 471] on link "5" at bounding box center [553, 483] width 25 height 25
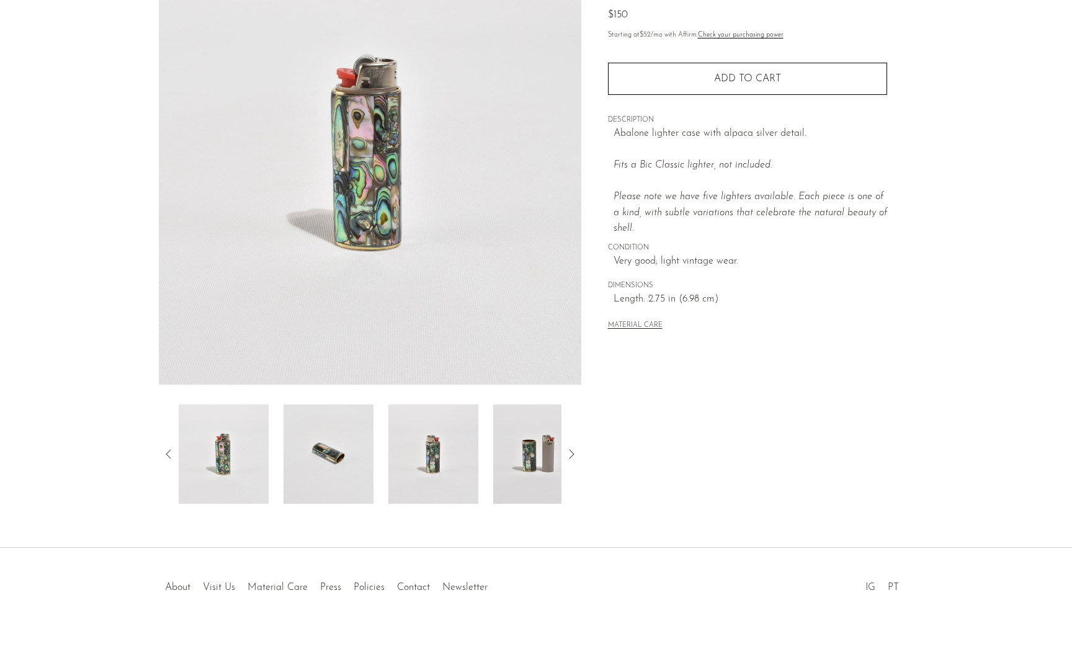
scroll to position [138, 0]
click at [433, 456] on img at bounding box center [433, 453] width 90 height 99
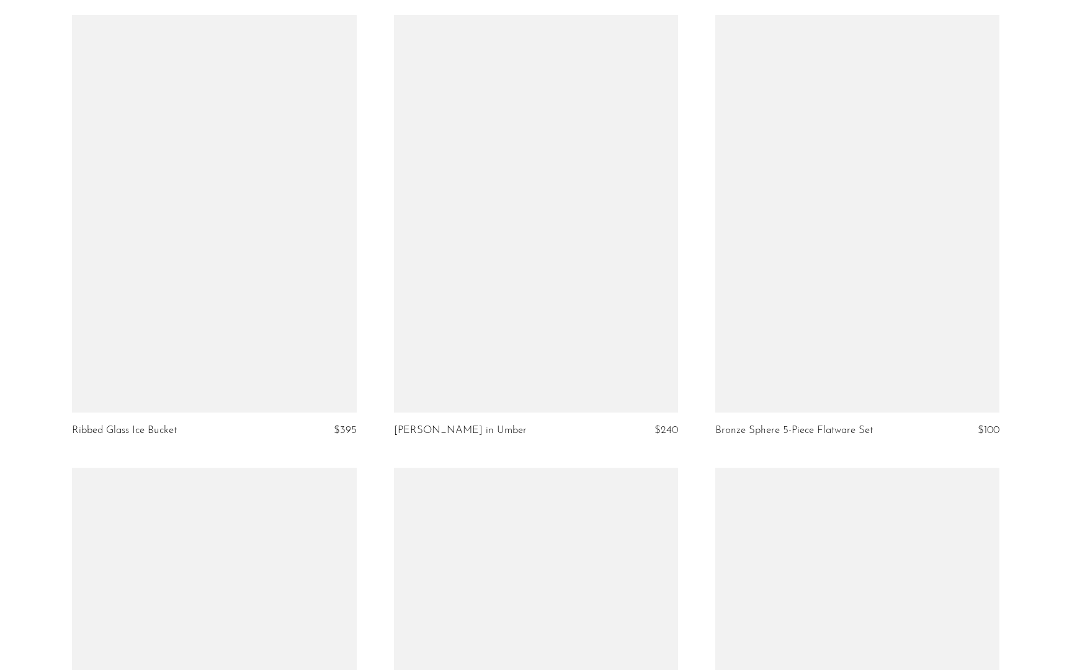
scroll to position [4650, 0]
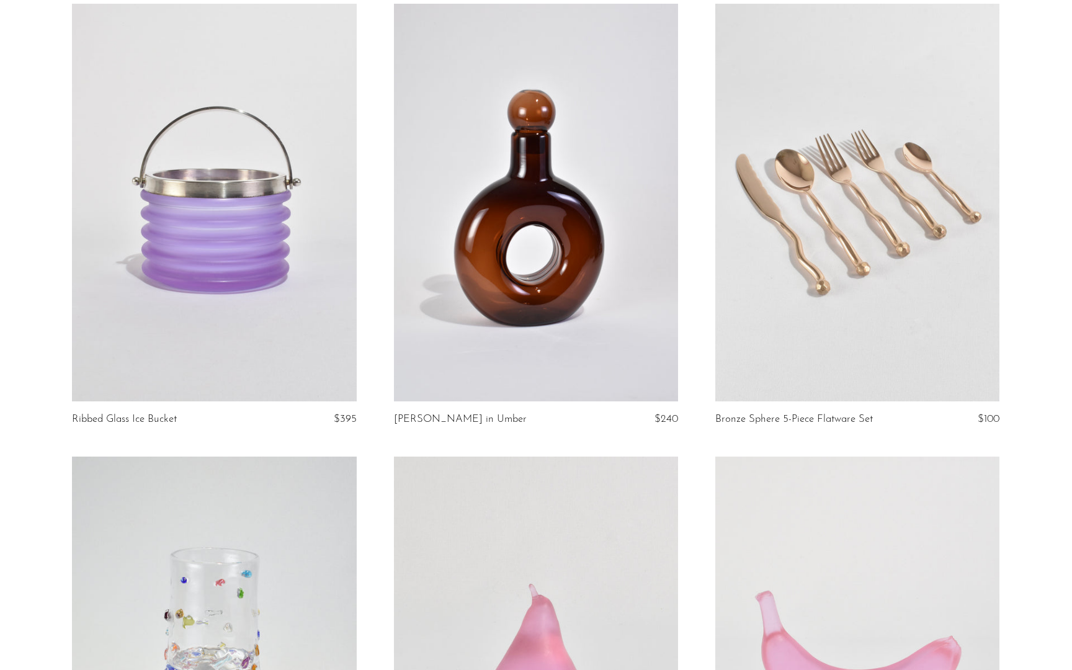
click at [537, 213] on link at bounding box center [536, 203] width 284 height 398
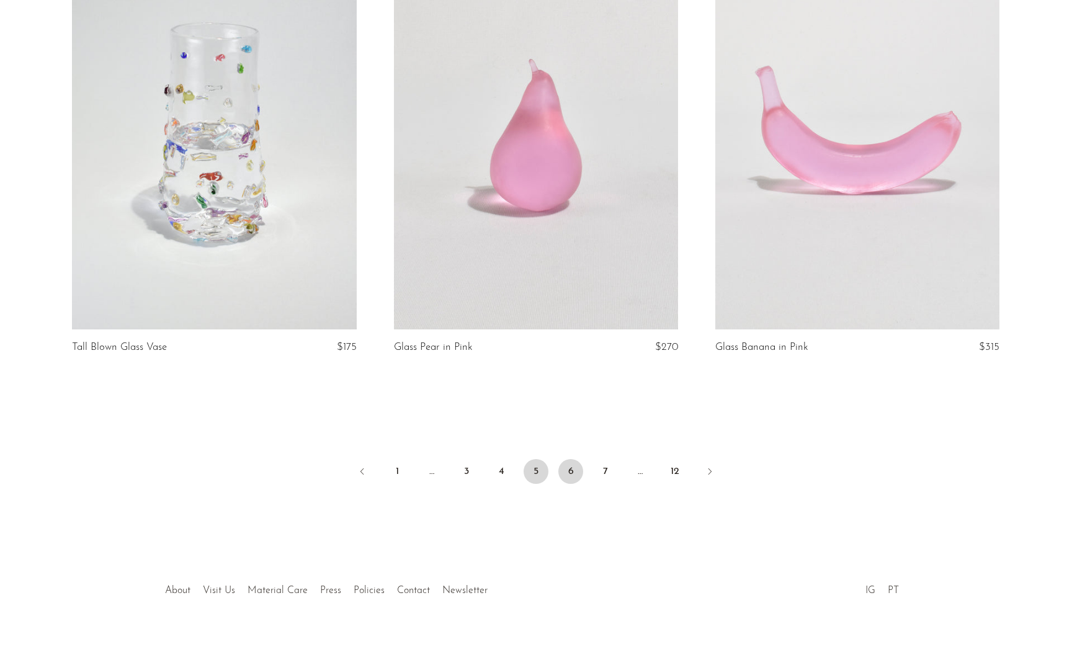
scroll to position [5174, 0]
click at [566, 463] on link "6" at bounding box center [570, 472] width 25 height 25
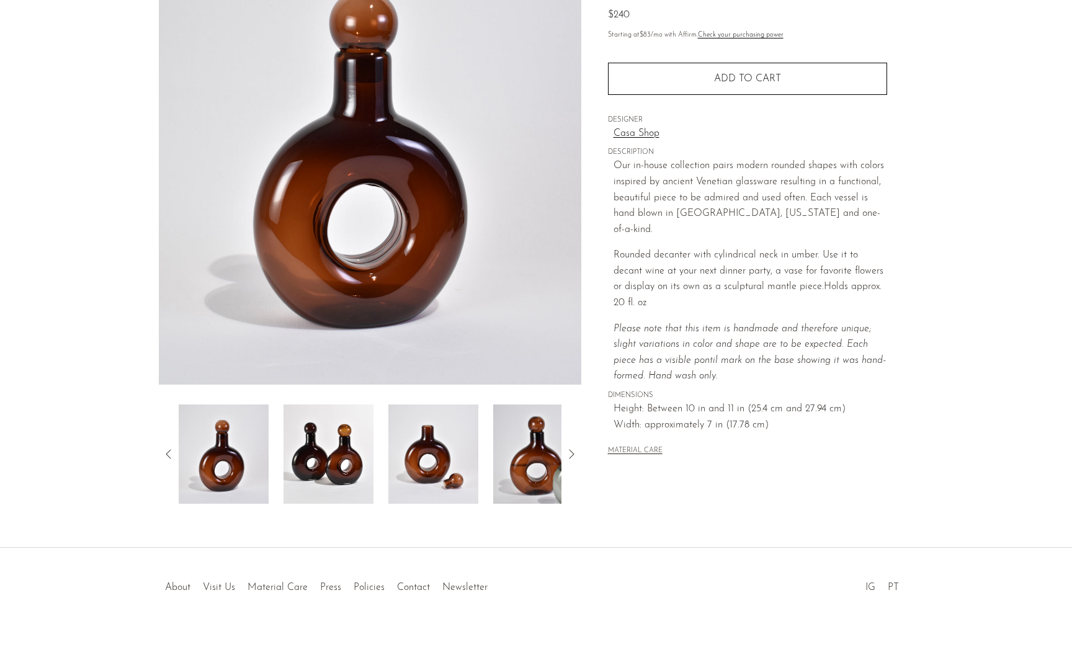
scroll to position [138, 0]
click at [341, 441] on img at bounding box center [328, 453] width 90 height 99
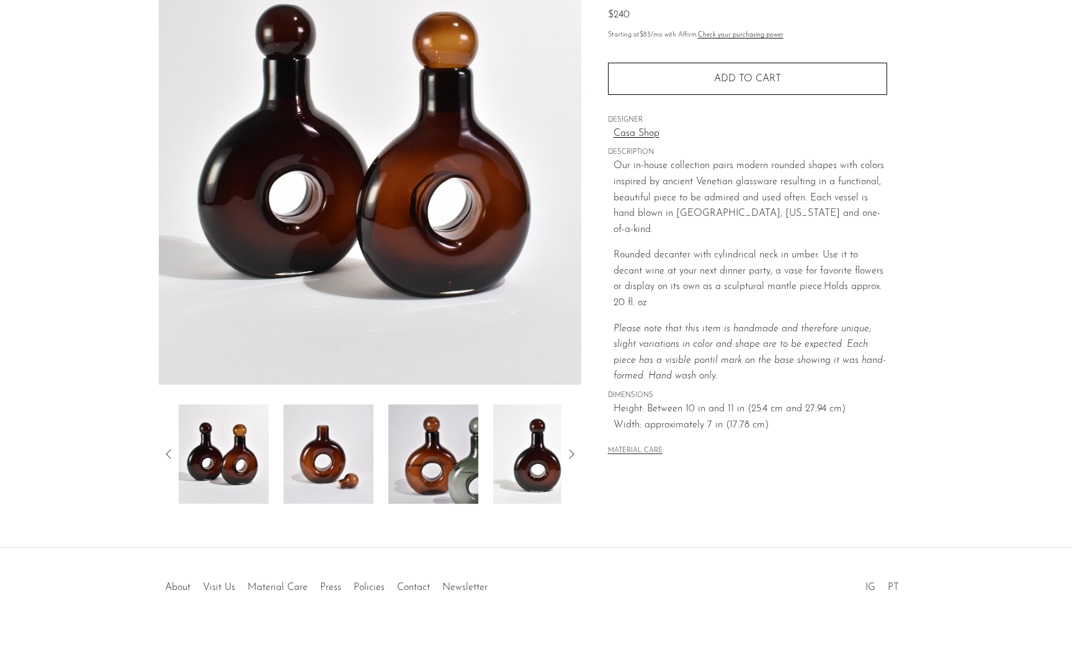
click at [424, 457] on img at bounding box center [433, 453] width 90 height 99
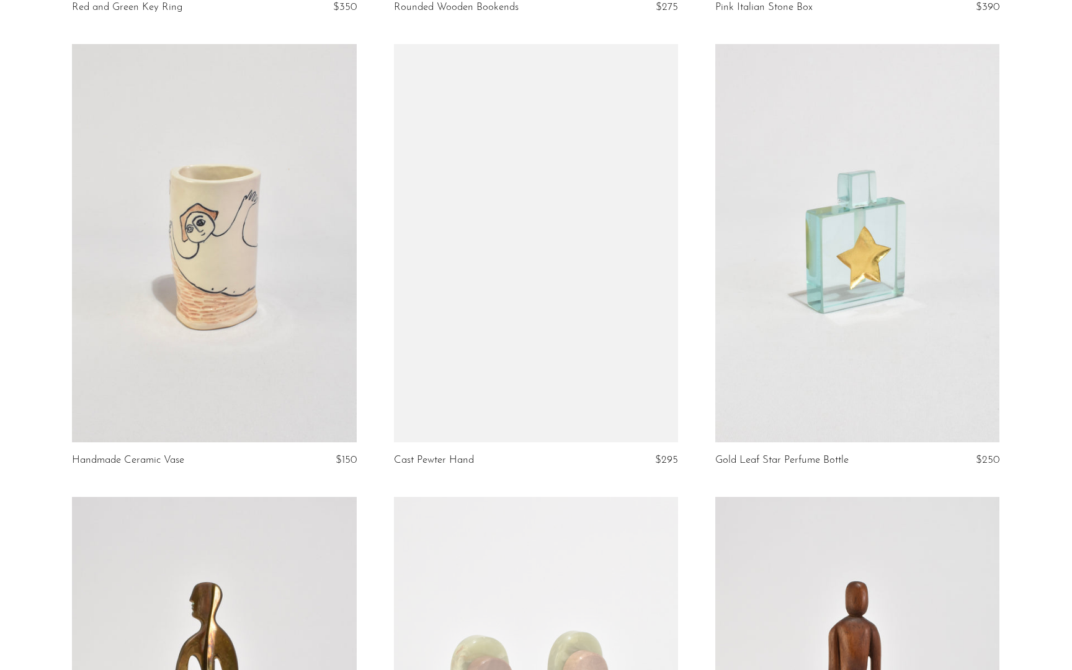
scroll to position [1881, 0]
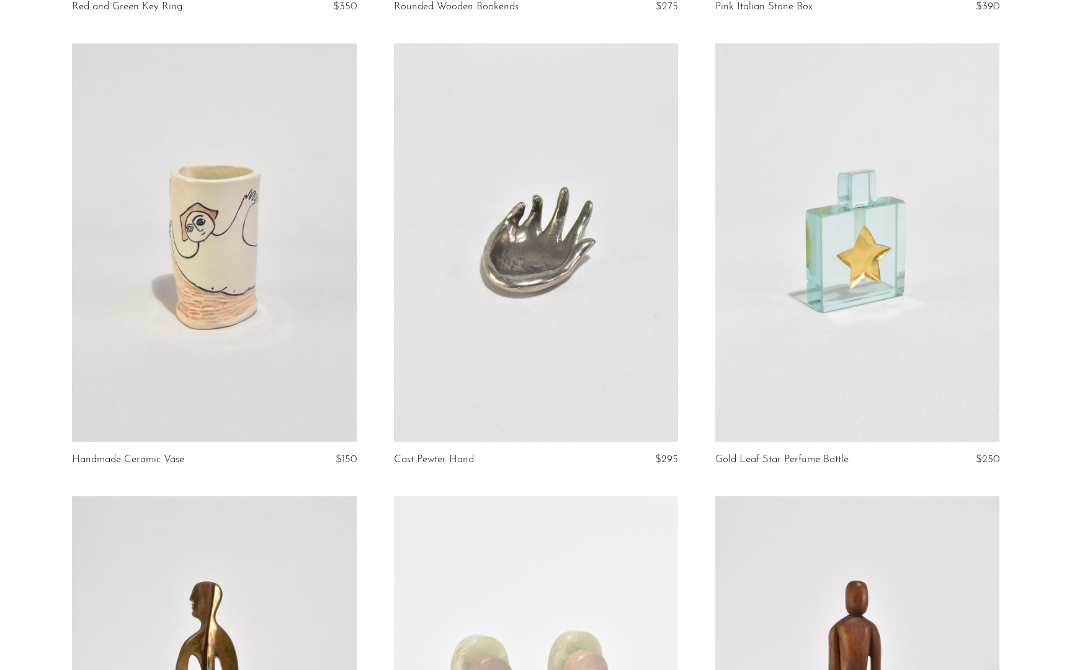
click at [519, 262] on link at bounding box center [536, 242] width 284 height 398
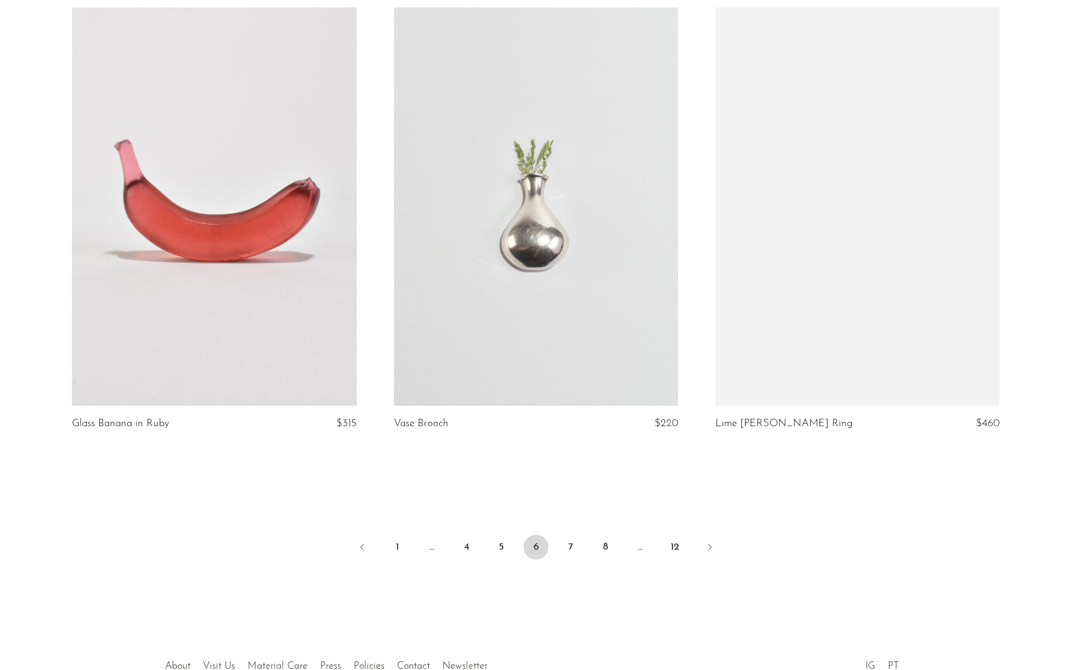
scroll to position [5117, 0]
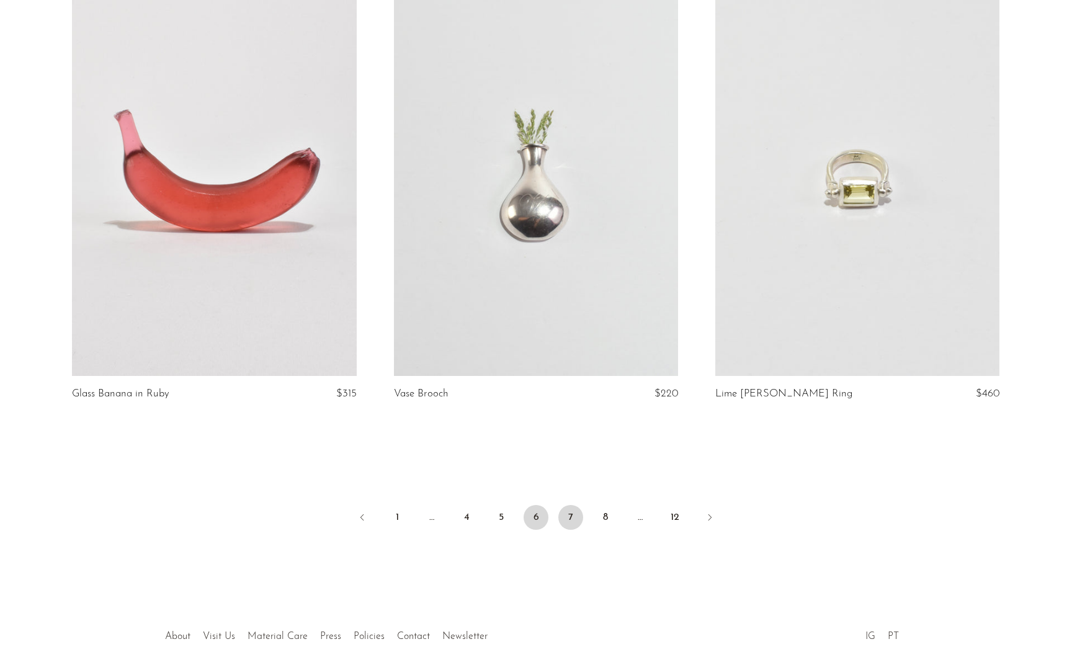
click at [567, 516] on link "7" at bounding box center [570, 517] width 25 height 25
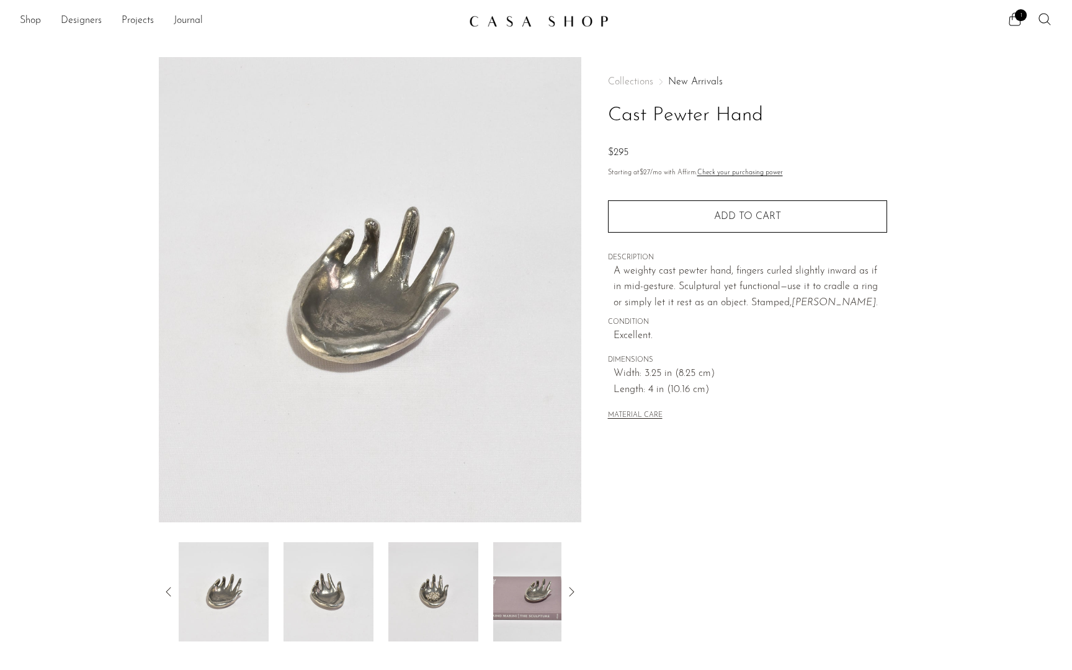
click at [530, 600] on img at bounding box center [538, 591] width 90 height 99
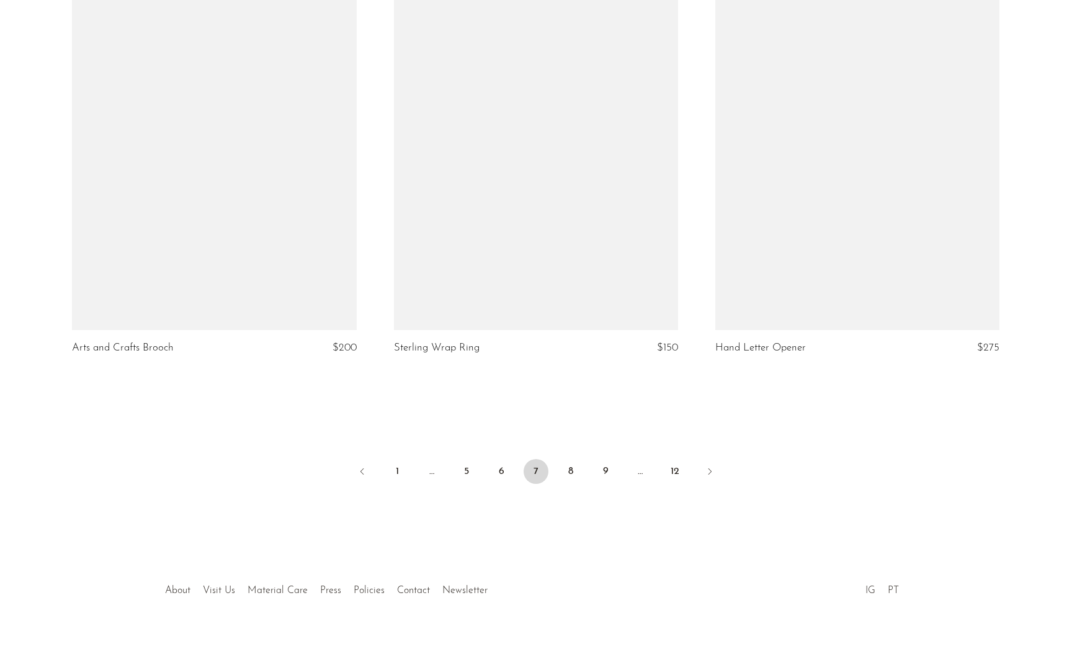
scroll to position [5083, 0]
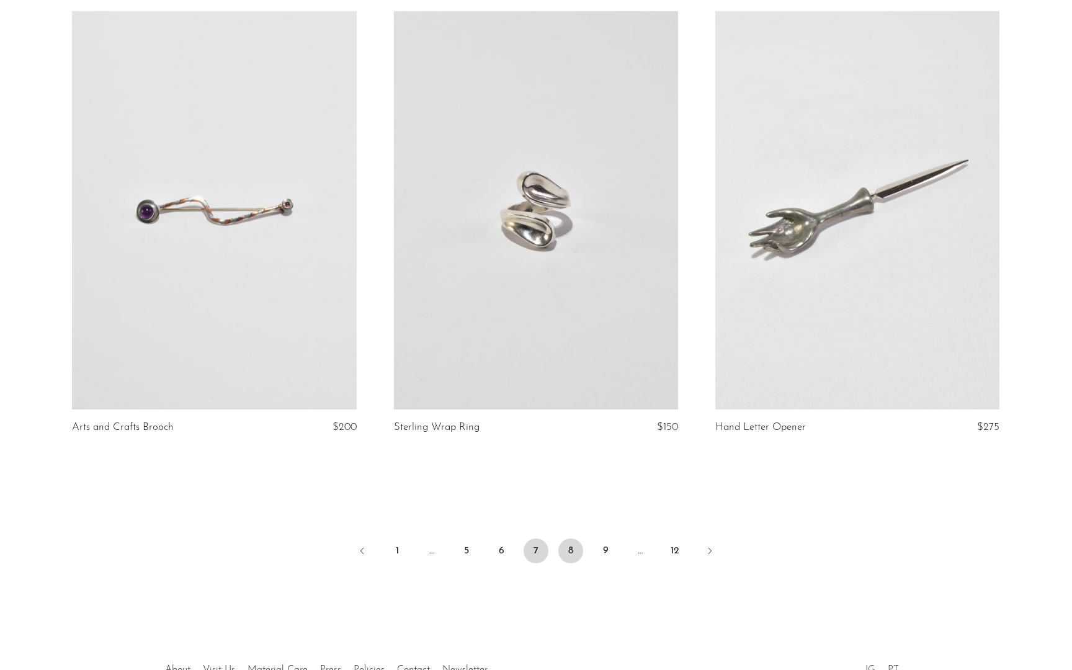
click at [571, 544] on link "8" at bounding box center [570, 550] width 25 height 25
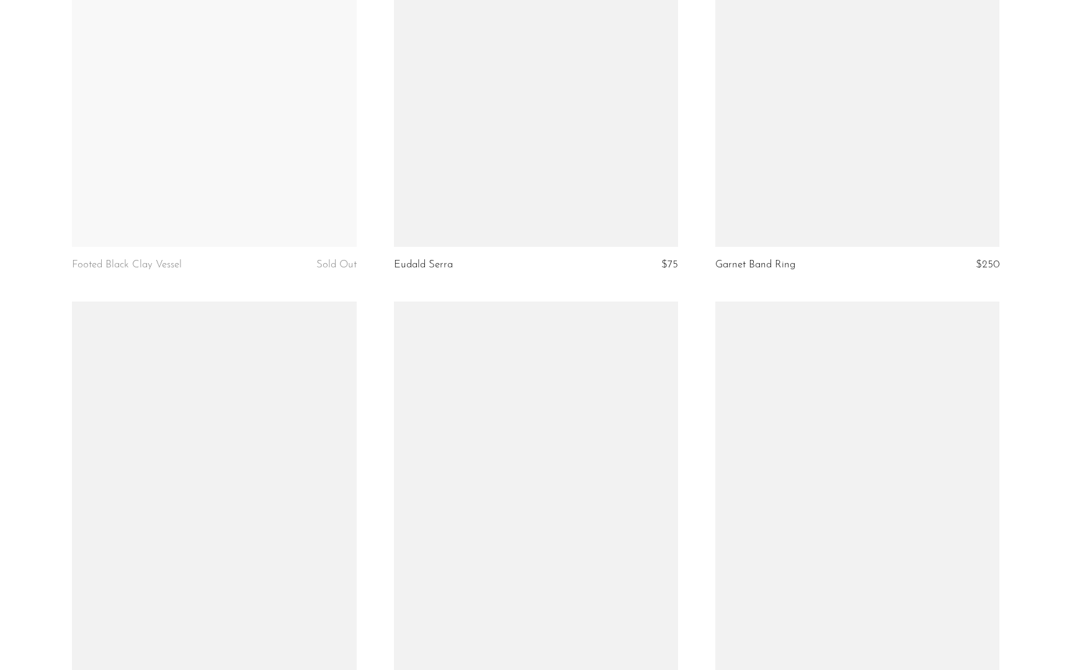
scroll to position [4579, 0]
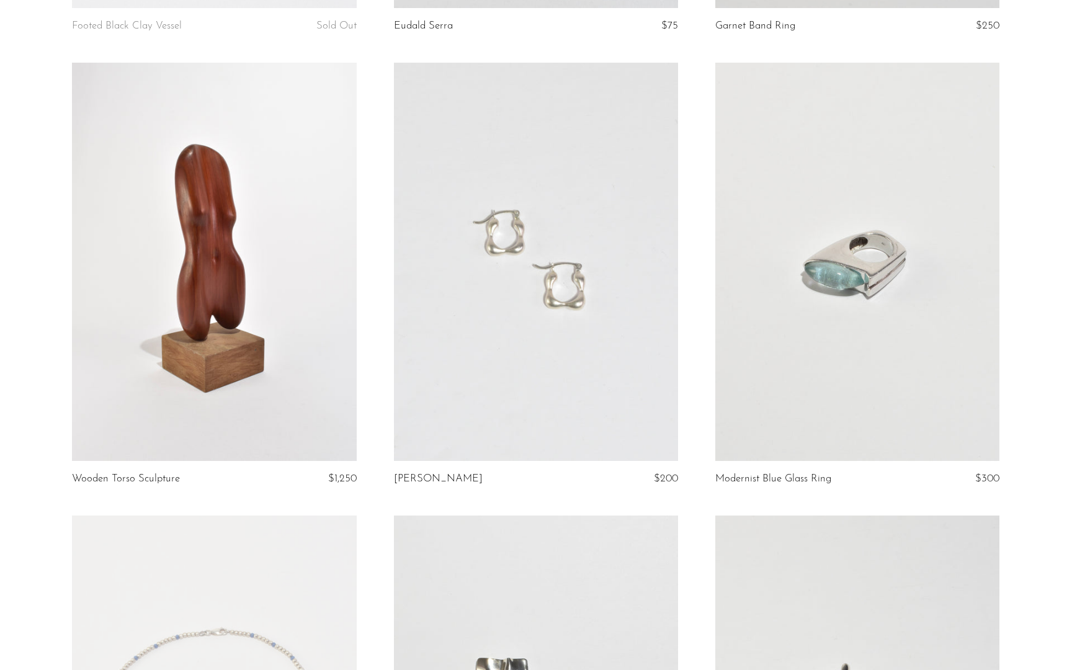
click at [849, 320] on link at bounding box center [857, 262] width 284 height 398
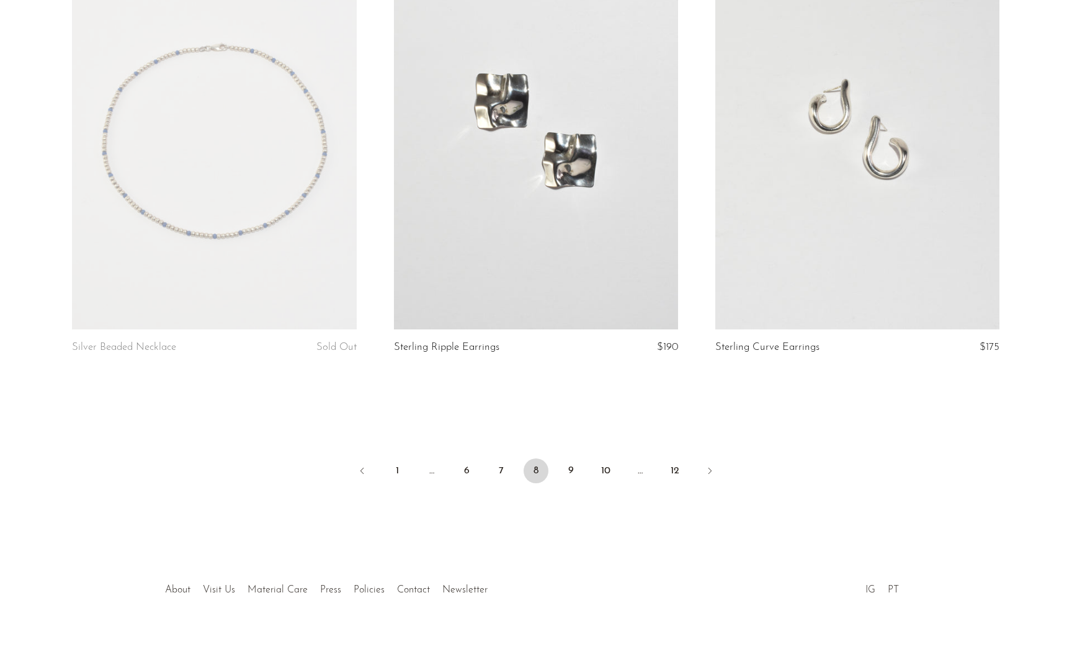
scroll to position [5162, 0]
click at [570, 468] on link "9" at bounding box center [570, 471] width 25 height 25
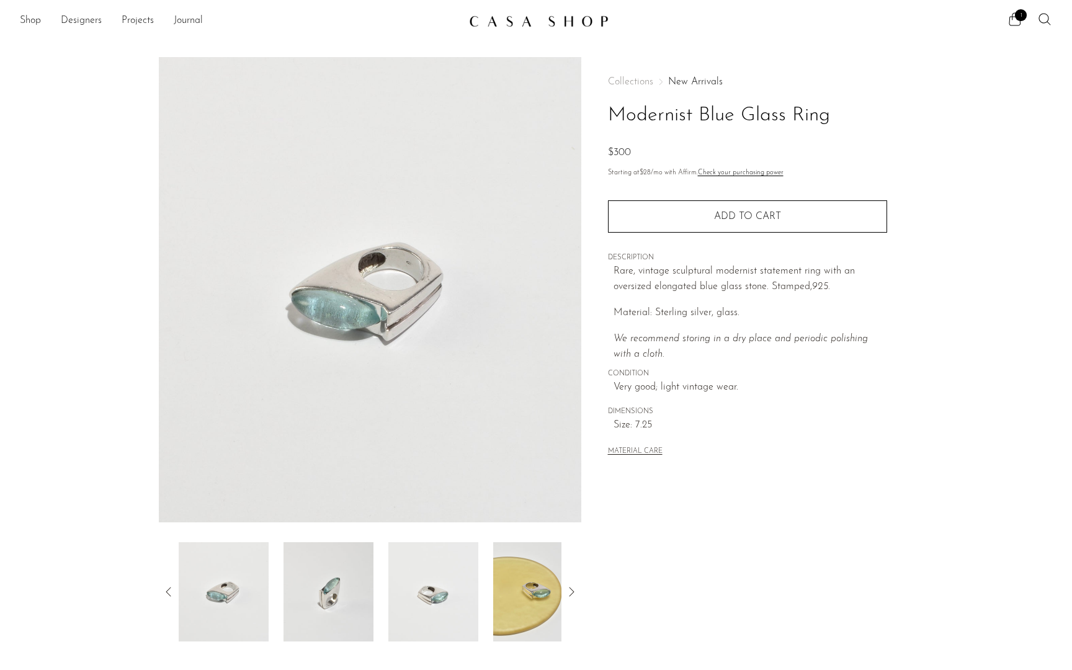
click at [533, 580] on img at bounding box center [538, 591] width 90 height 99
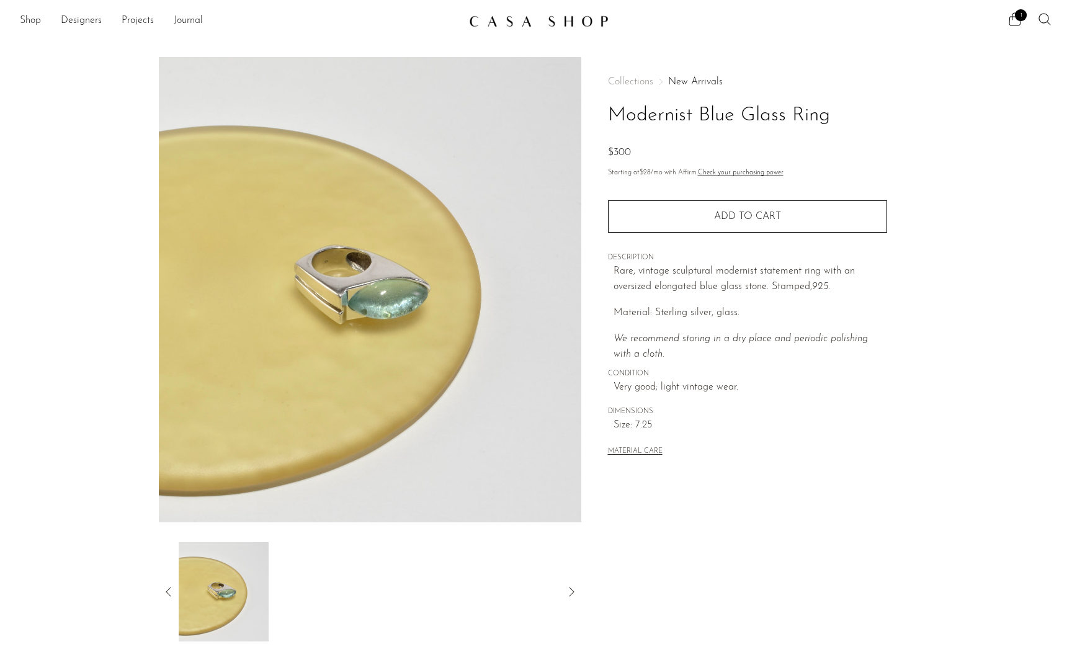
click at [708, 233] on div "Collections New Arrivals Modernist Blue Glass Ring $300 Starting at $28 /mo wit…" at bounding box center [747, 268] width 279 height 422
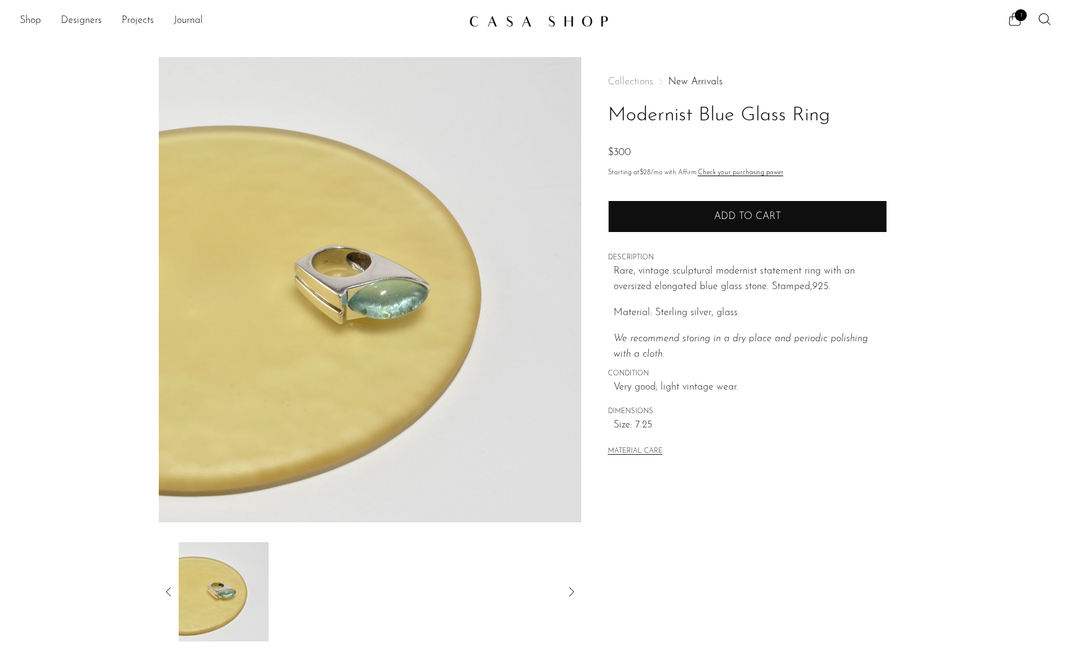
click at [716, 216] on span "Add to cart" at bounding box center [747, 216] width 67 height 10
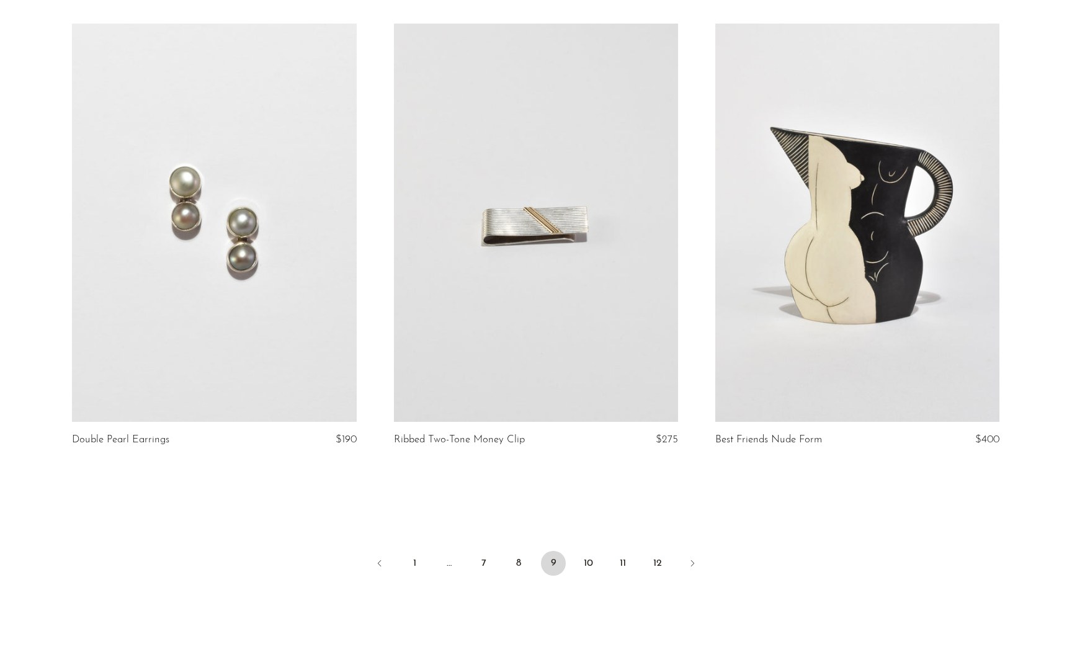
scroll to position [5085, 0]
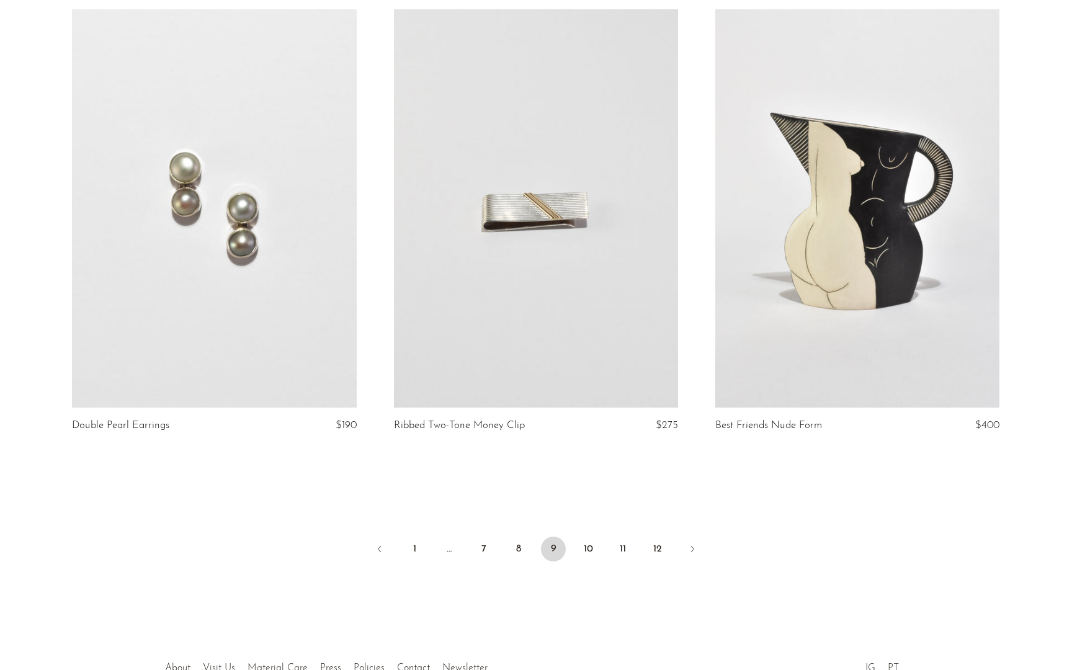
click at [572, 234] on link at bounding box center [536, 208] width 284 height 398
click at [585, 543] on link "10" at bounding box center [587, 548] width 25 height 25
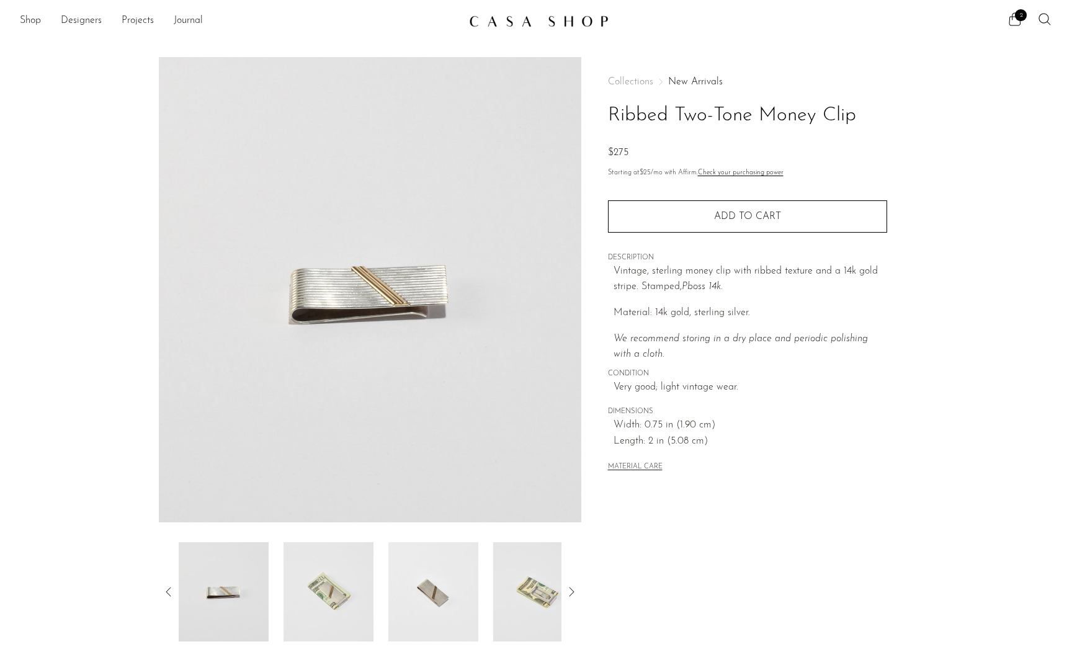
click at [326, 575] on img at bounding box center [328, 591] width 90 height 99
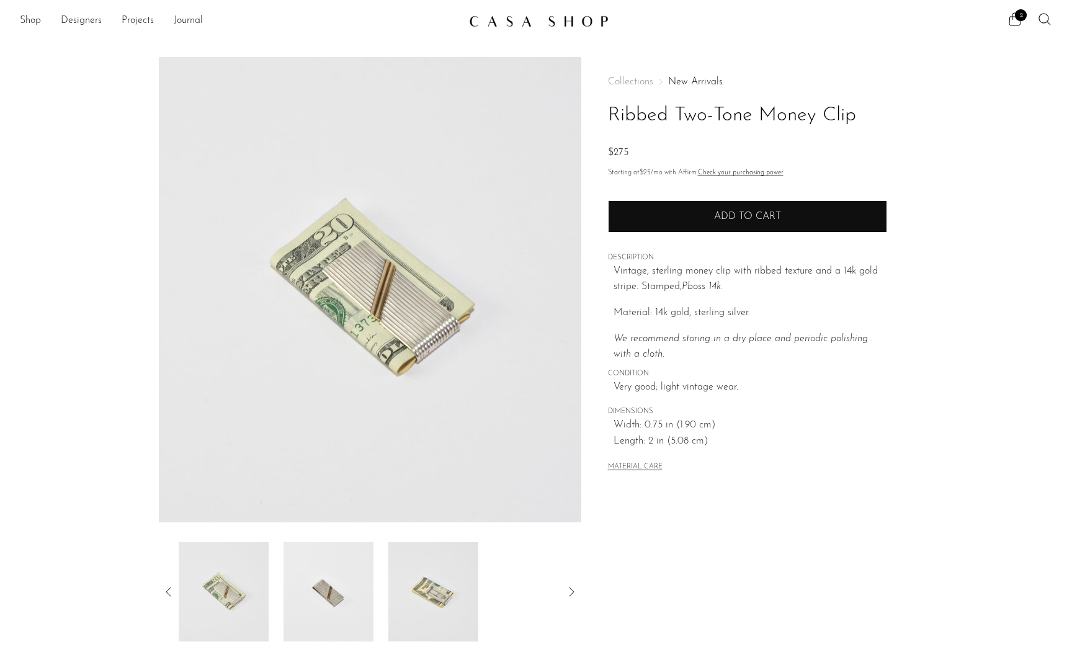
click at [791, 213] on button "Add to cart" at bounding box center [747, 216] width 279 height 32
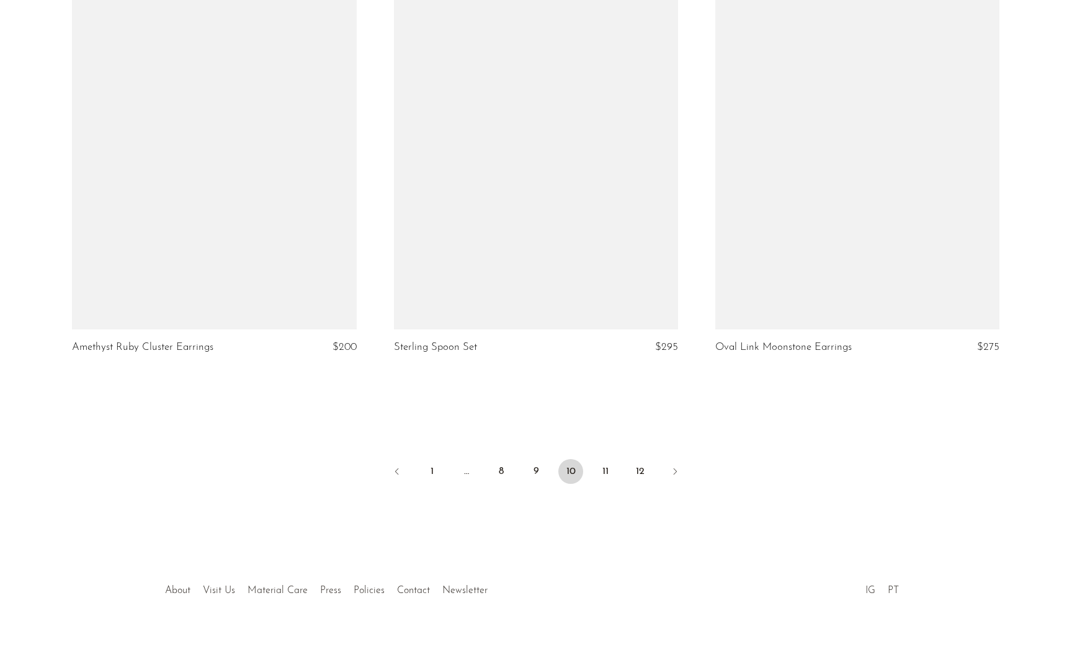
scroll to position [5174, 0]
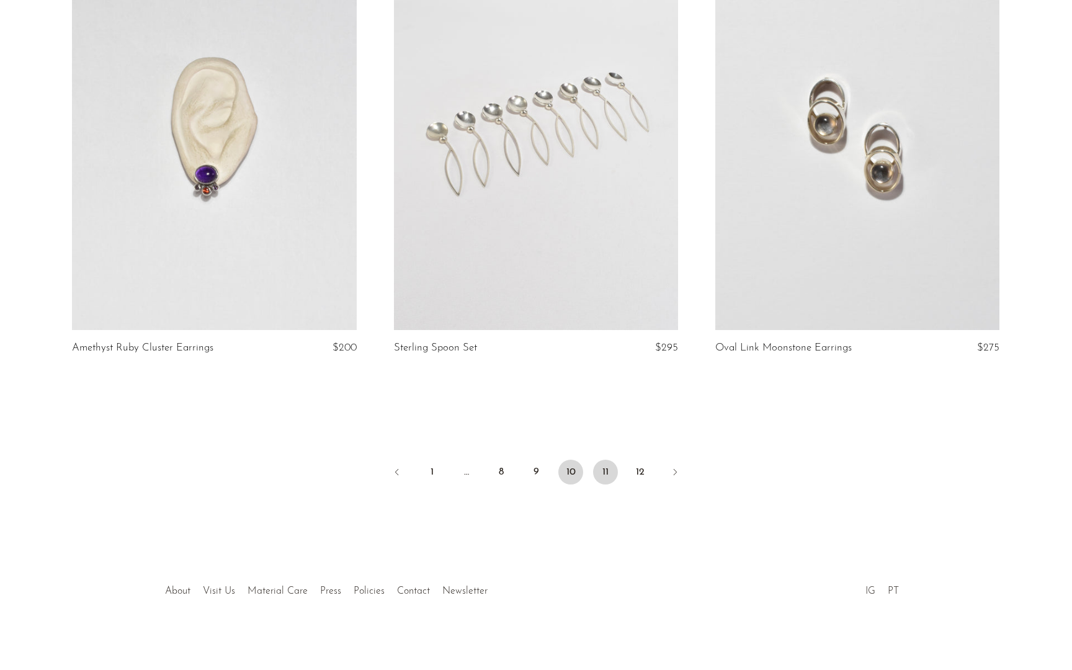
click at [603, 466] on link "11" at bounding box center [605, 472] width 25 height 25
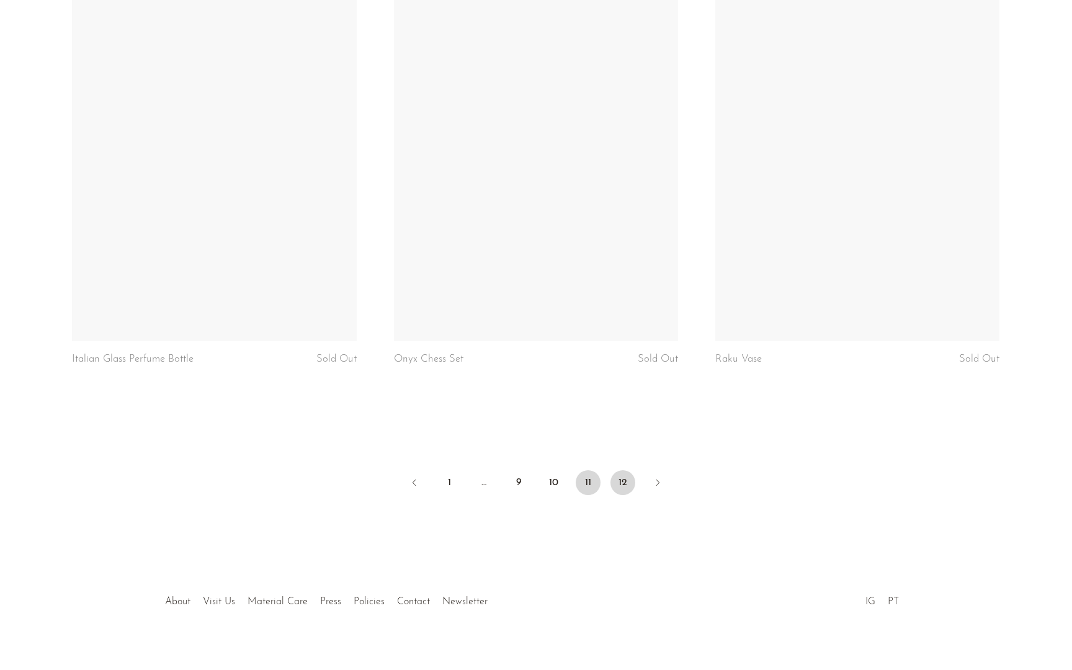
scroll to position [5174, 0]
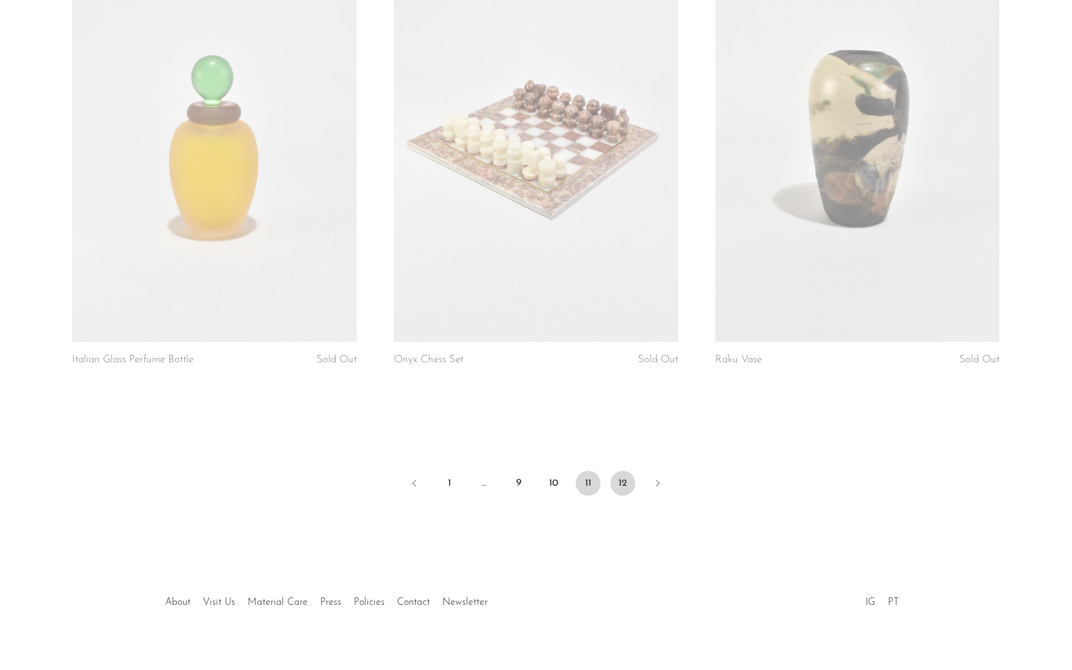
click at [618, 471] on link "12" at bounding box center [622, 483] width 25 height 25
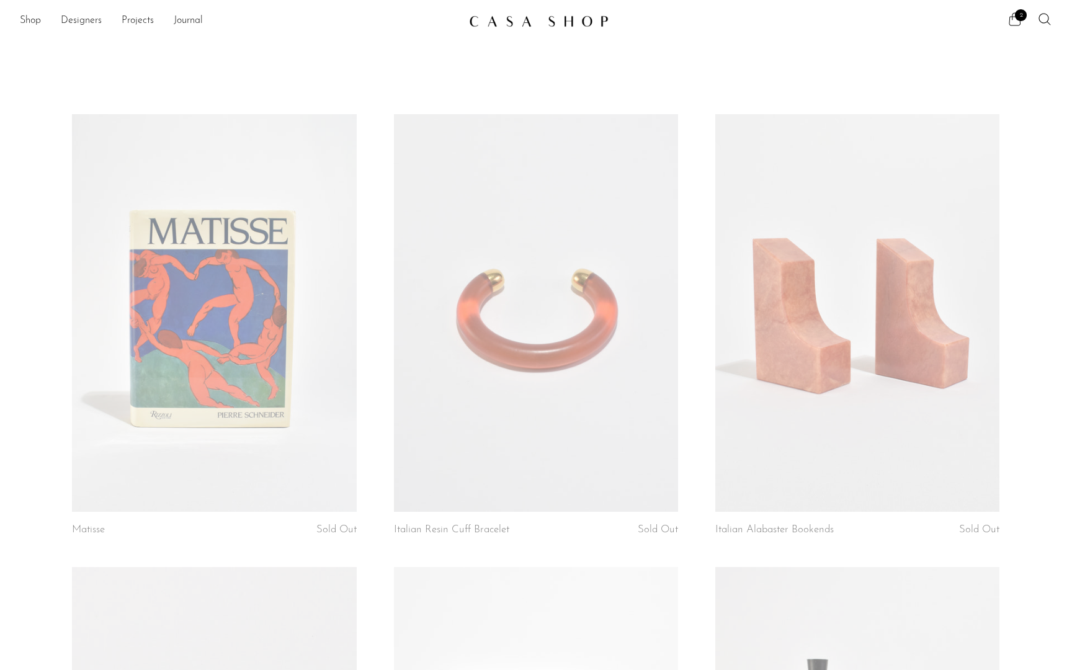
click at [1024, 19] on span "2" at bounding box center [1021, 15] width 12 height 12
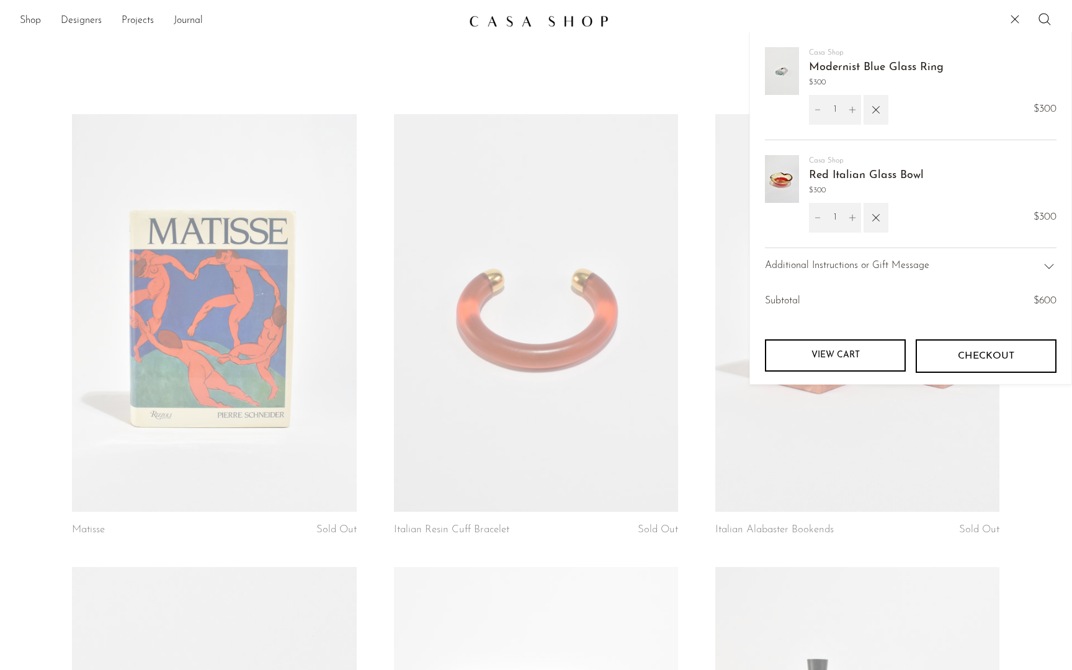
click at [832, 180] on link "Red Italian Glass Bowl" at bounding box center [866, 175] width 115 height 11
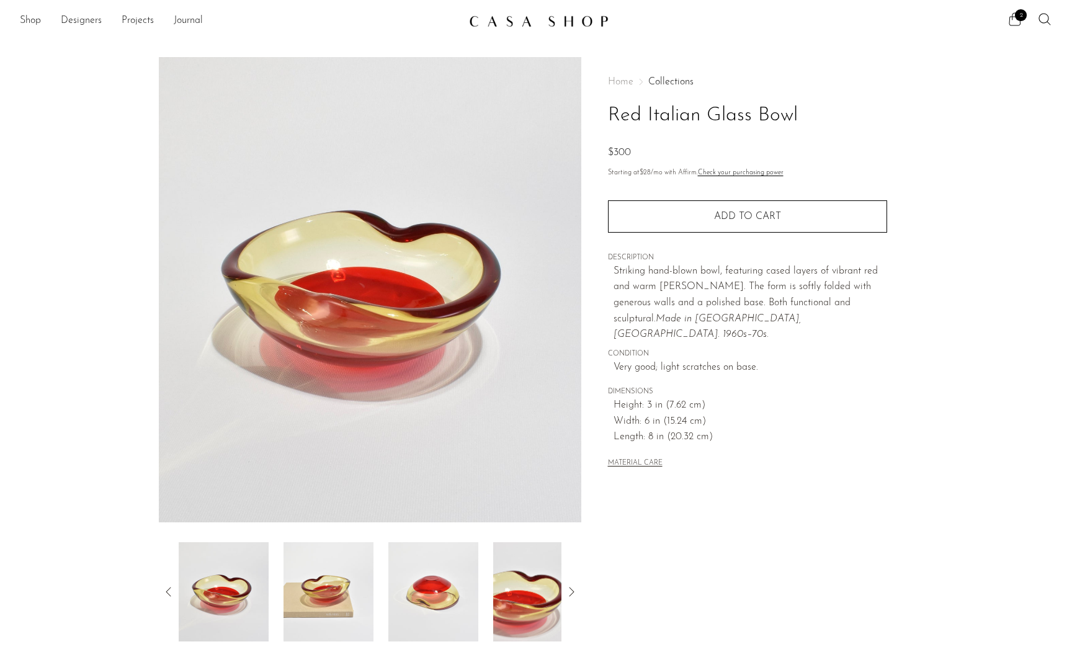
click at [1016, 22] on icon at bounding box center [1014, 19] width 15 height 15
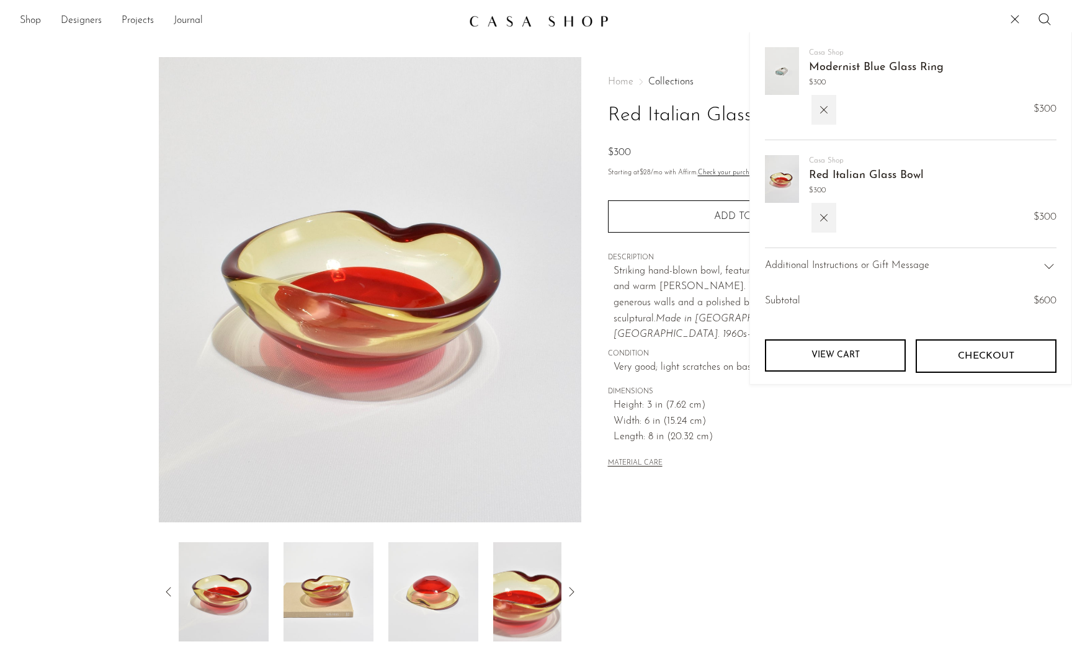
click at [829, 68] on link "Modernist Blue Glass Ring" at bounding box center [876, 67] width 135 height 11
